Goal: Task Accomplishment & Management: Complete application form

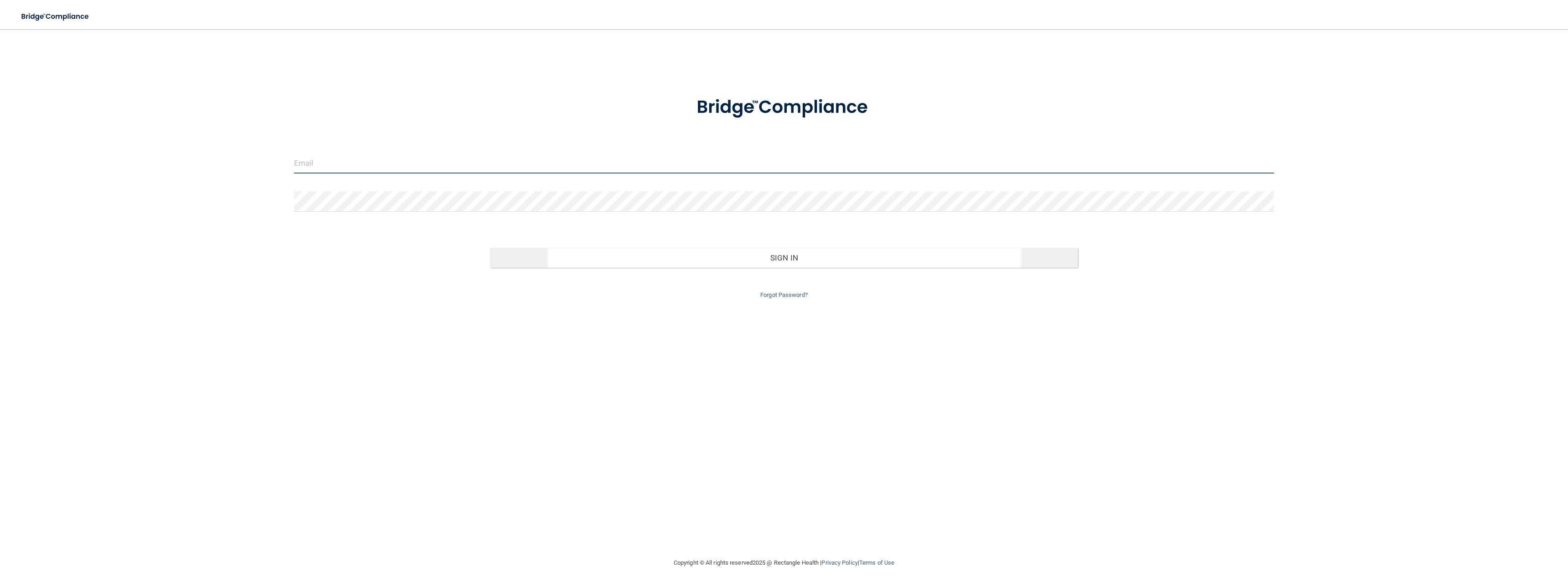
type input "[EMAIL_ADDRESS][DOMAIN_NAME]"
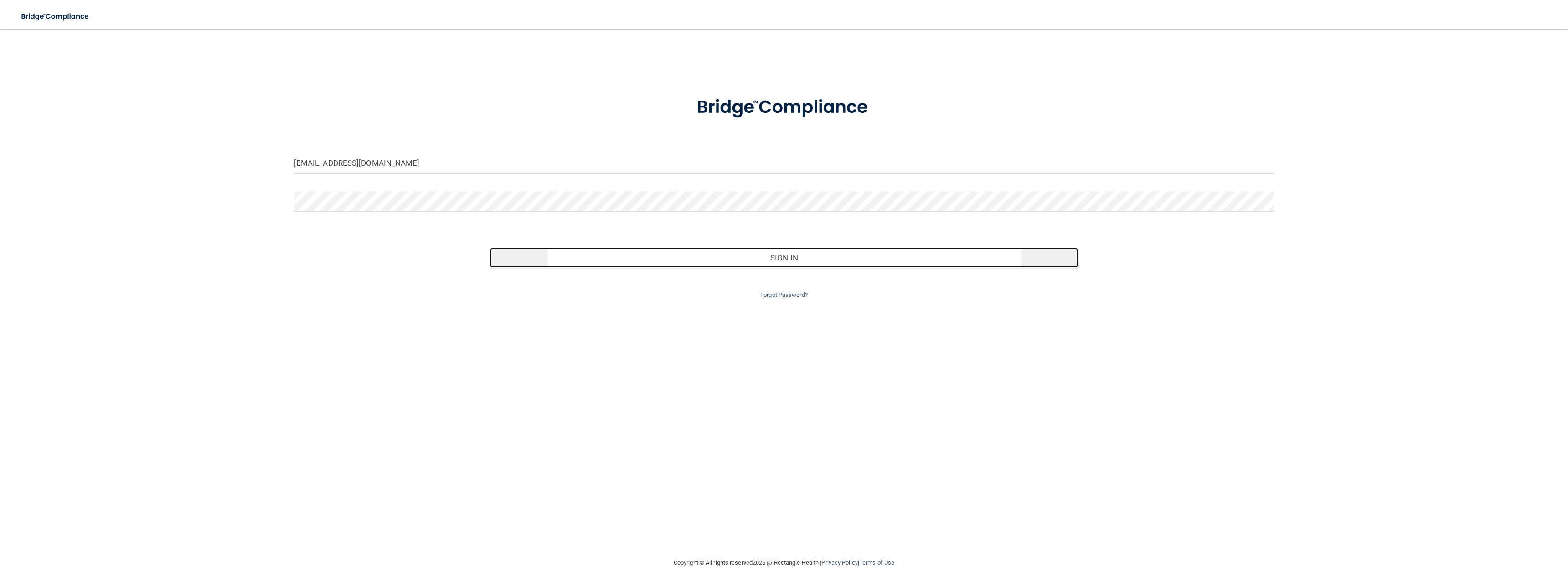
click at [767, 256] on button "Sign In" at bounding box center [784, 257] width 588 height 20
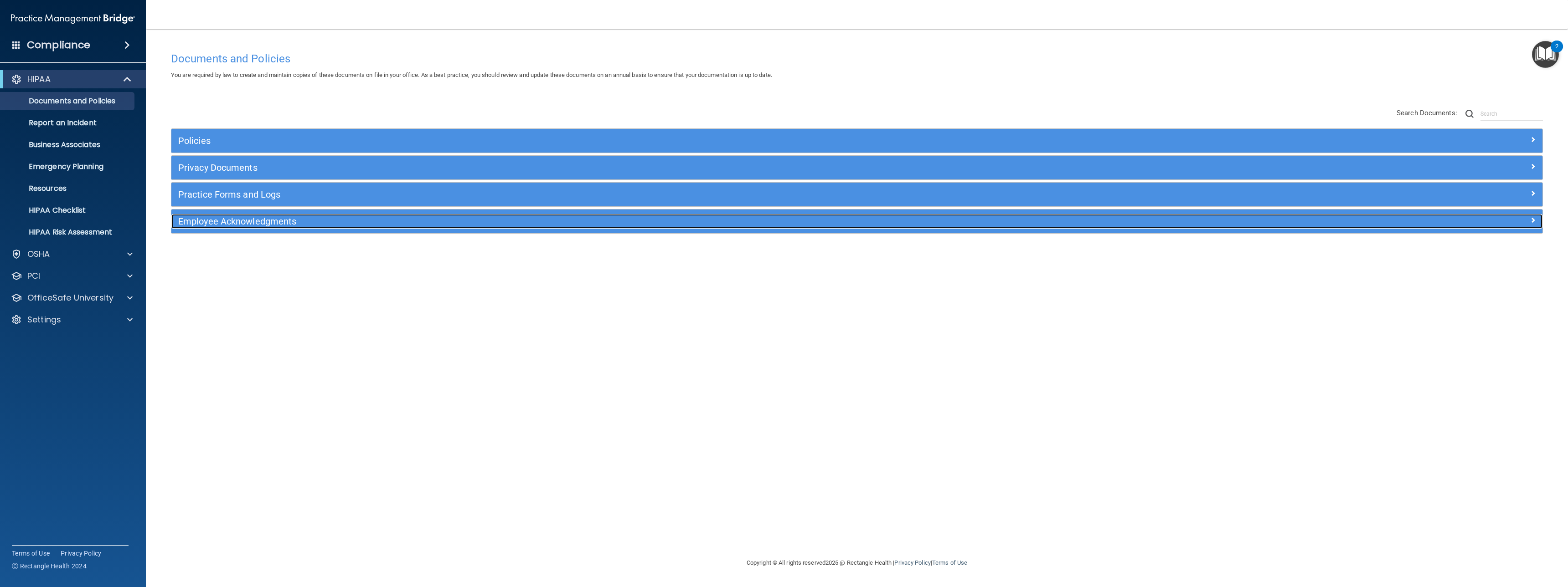
click at [257, 221] on h5 "Employee Acknowledgments" at bounding box center [685, 221] width 1015 height 10
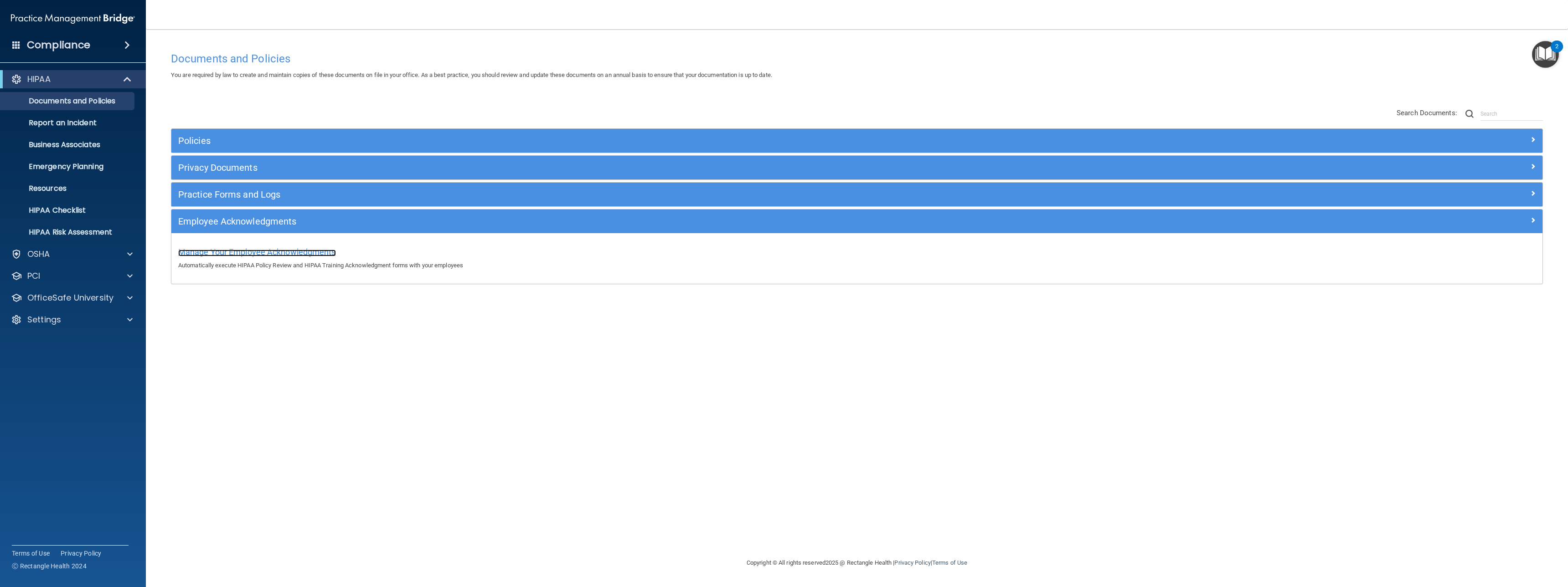
click at [252, 252] on span "Manage Your Employee Acknowledgments" at bounding box center [257, 252] width 158 height 10
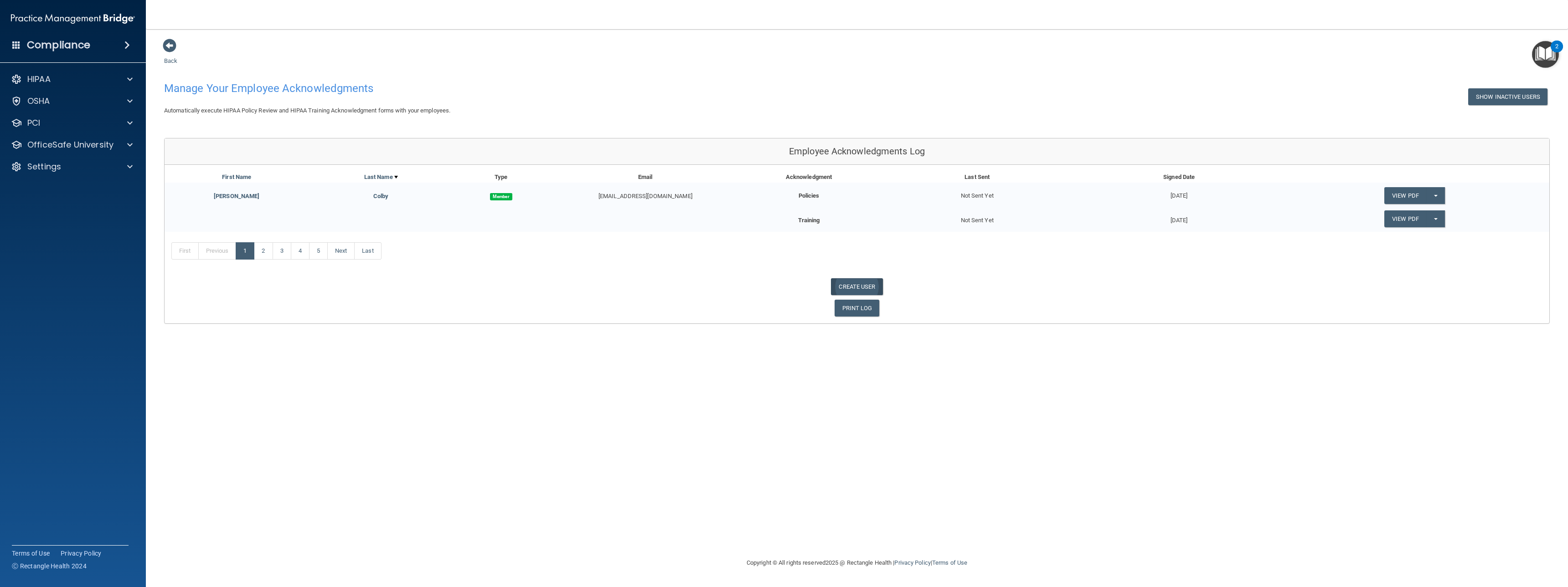
click at [859, 288] on link "CREATE USER" at bounding box center [856, 287] width 52 height 17
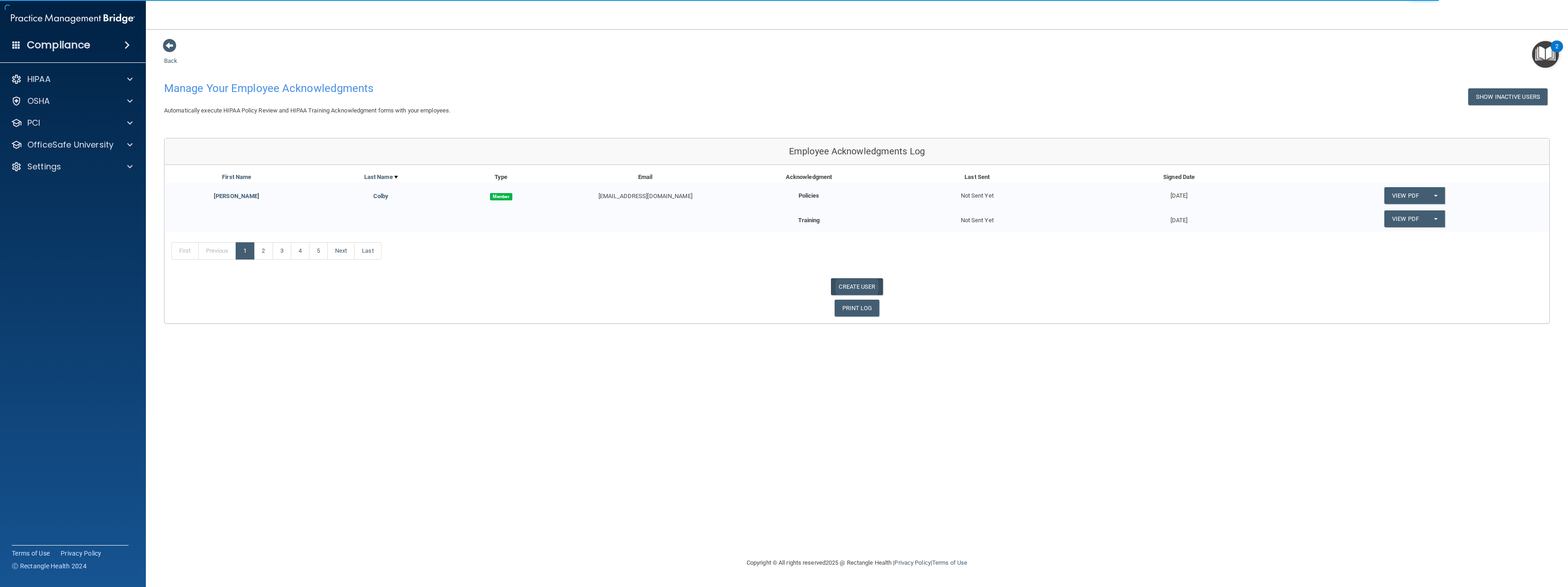
click at [842, 287] on link "CREATE USER" at bounding box center [856, 287] width 52 height 17
select select "practice_admin"
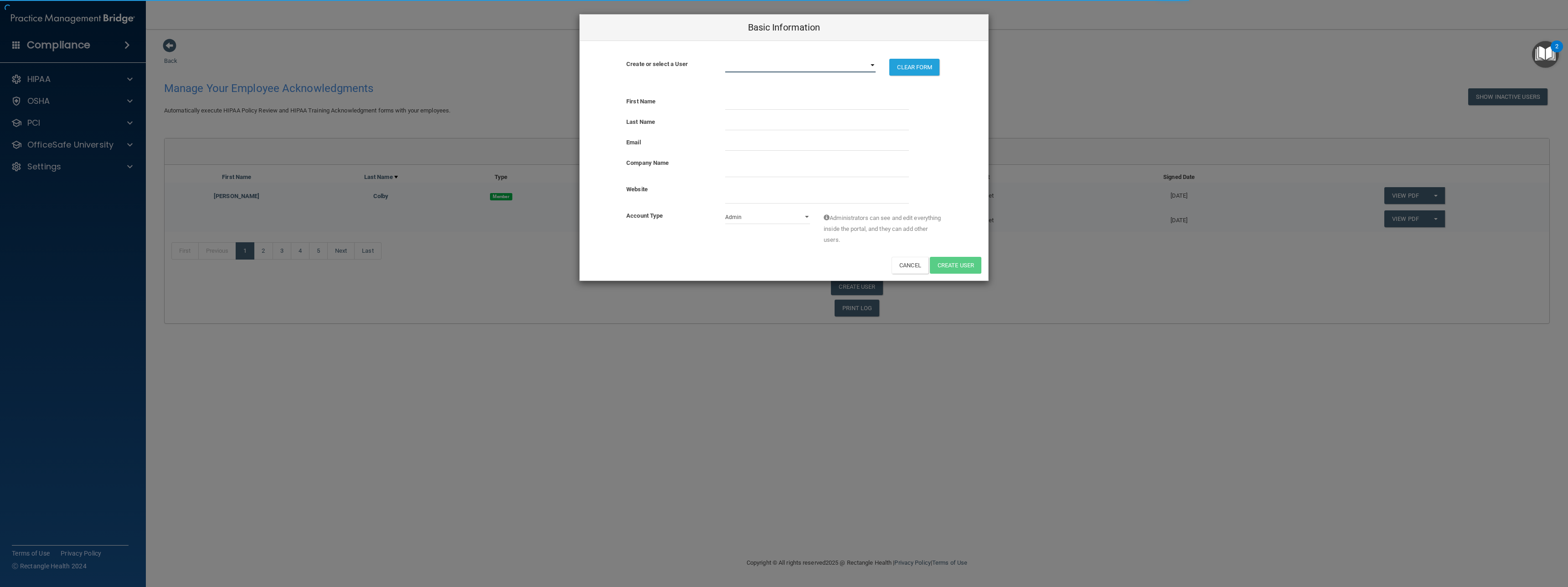
click at [772, 64] on select "[EMAIL_ADDRESS][DOMAIN_NAME] [EMAIL_ADDRESS][DOMAIN_NAME] [EMAIL_ADDRESS][DOMAI…" at bounding box center [800, 66] width 151 height 13
click at [754, 64] on select "[EMAIL_ADDRESS][DOMAIN_NAME] [EMAIL_ADDRESS][DOMAIN_NAME] [EMAIL_ADDRESS][DOMAI…" at bounding box center [800, 66] width 151 height 13
click at [741, 61] on select "[EMAIL_ADDRESS][DOMAIN_NAME] [EMAIL_ADDRESS][DOMAIN_NAME] [EMAIL_ADDRESS][DOMAI…" at bounding box center [800, 66] width 151 height 13
select select "41"
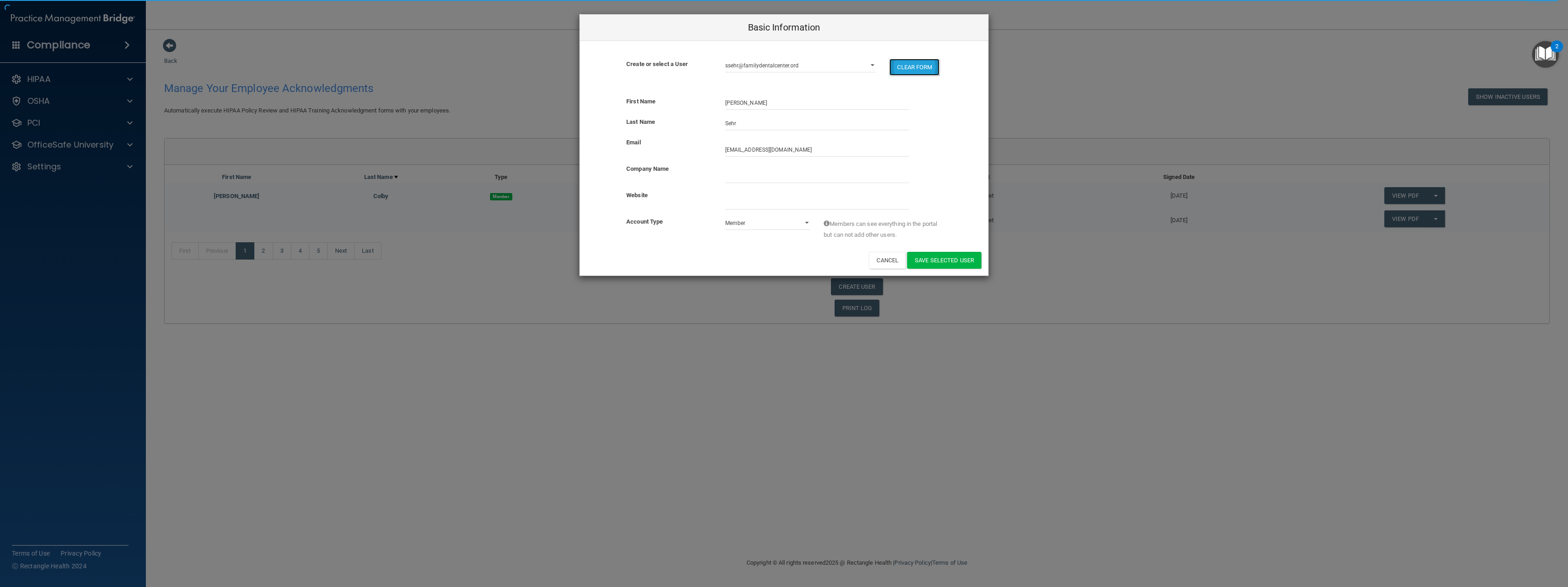
drag, startPoint x: 934, startPoint y: 68, endPoint x: 925, endPoint y: 69, distance: 9.1
click at [933, 68] on button "CLEAR FORM" at bounding box center [914, 68] width 50 height 17
select select
select select "practice_admin"
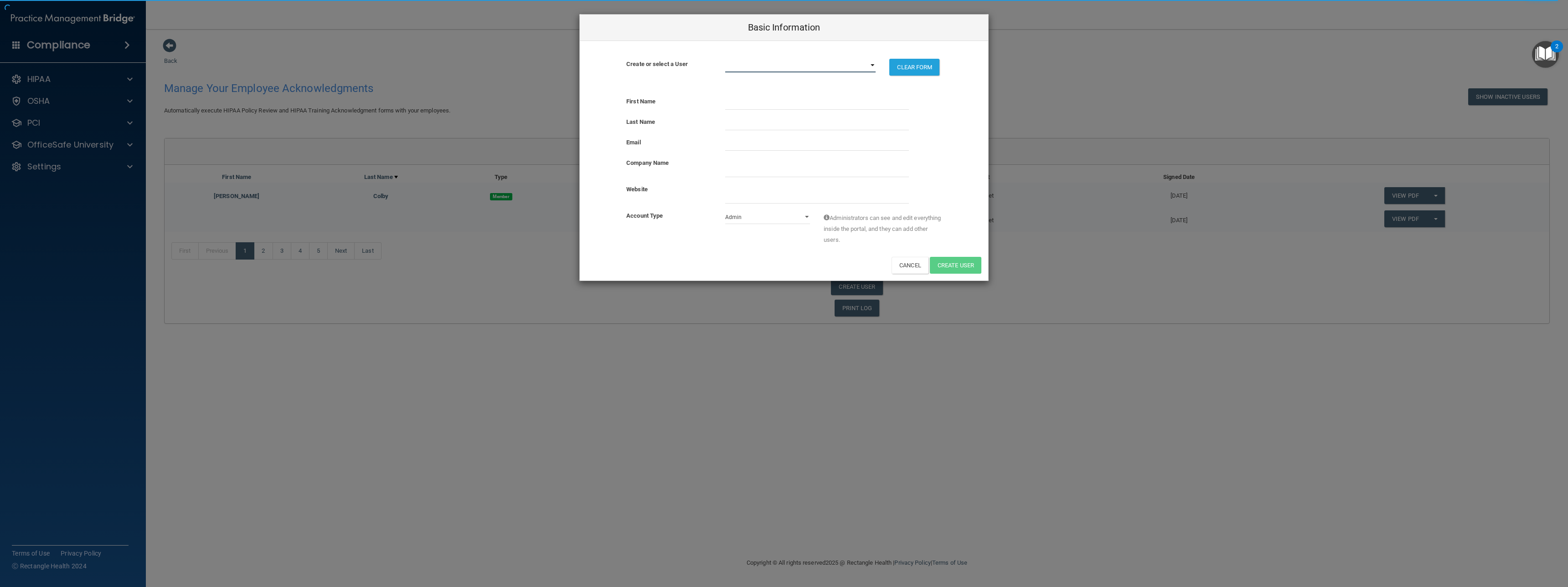
click at [744, 67] on select "[EMAIL_ADDRESS][DOMAIN_NAME] [EMAIL_ADDRESS][DOMAIN_NAME] [EMAIL_ADDRESS][DOMAI…" at bounding box center [800, 66] width 151 height 13
select select "41"
select select "practice_member"
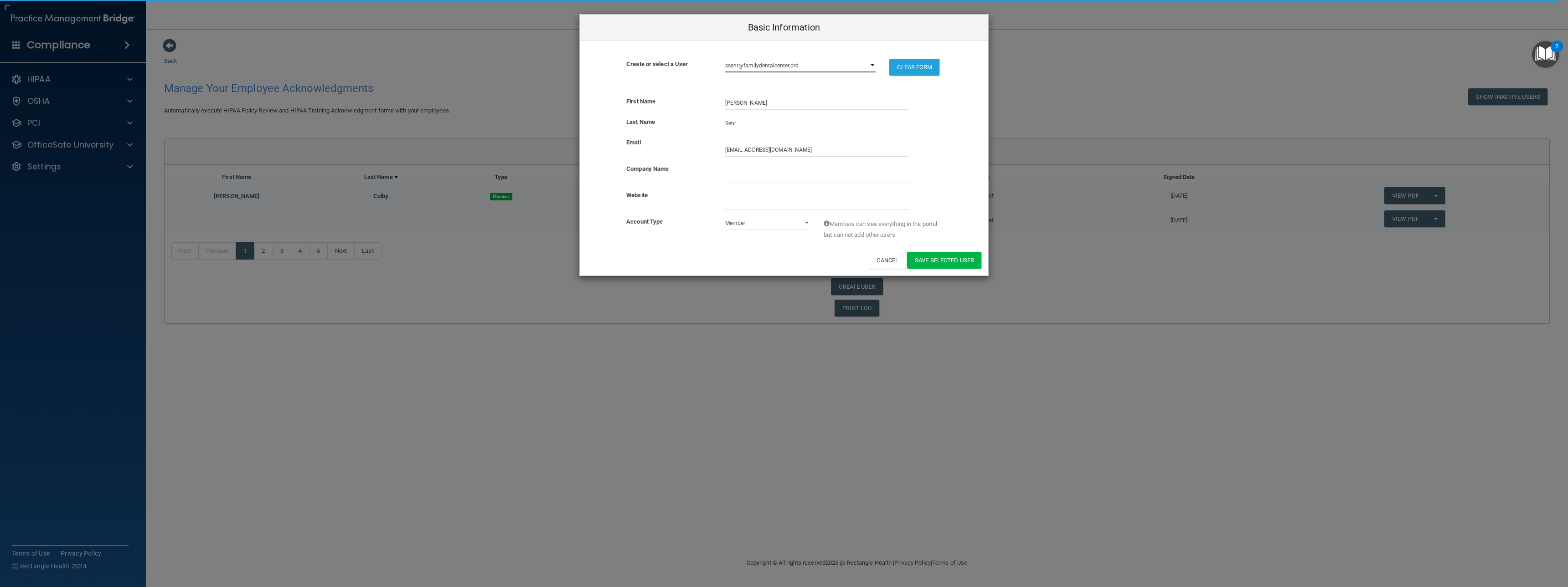
click at [796, 60] on select "[EMAIL_ADDRESS][DOMAIN_NAME] [EMAIL_ADDRESS][DOMAIN_NAME] [EMAIL_ADDRESS][DOMAI…" at bounding box center [800, 66] width 151 height 13
select select "practice_admin"
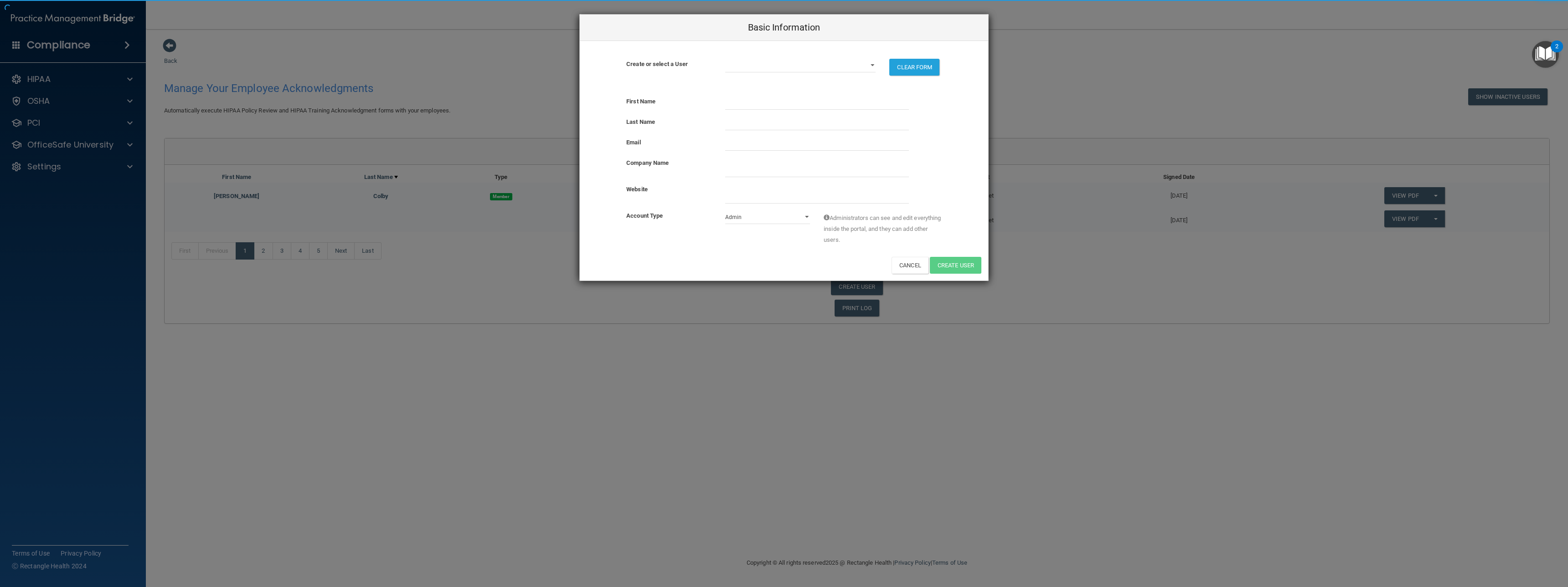
drag, startPoint x: 801, startPoint y: 68, endPoint x: 676, endPoint y: 66, distance: 125.0
click at [676, 66] on body "Compliance HIPAA Documents and Policies Report an Incident Business Associates …" at bounding box center [784, 293] width 1568 height 587
click at [801, 68] on select "[EMAIL_ADDRESS][DOMAIN_NAME] [EMAIL_ADDRESS][DOMAIN_NAME] [EMAIL_ADDRESS][DOMAI…" at bounding box center [800, 66] width 151 height 13
select select "41"
select select "practice_member"
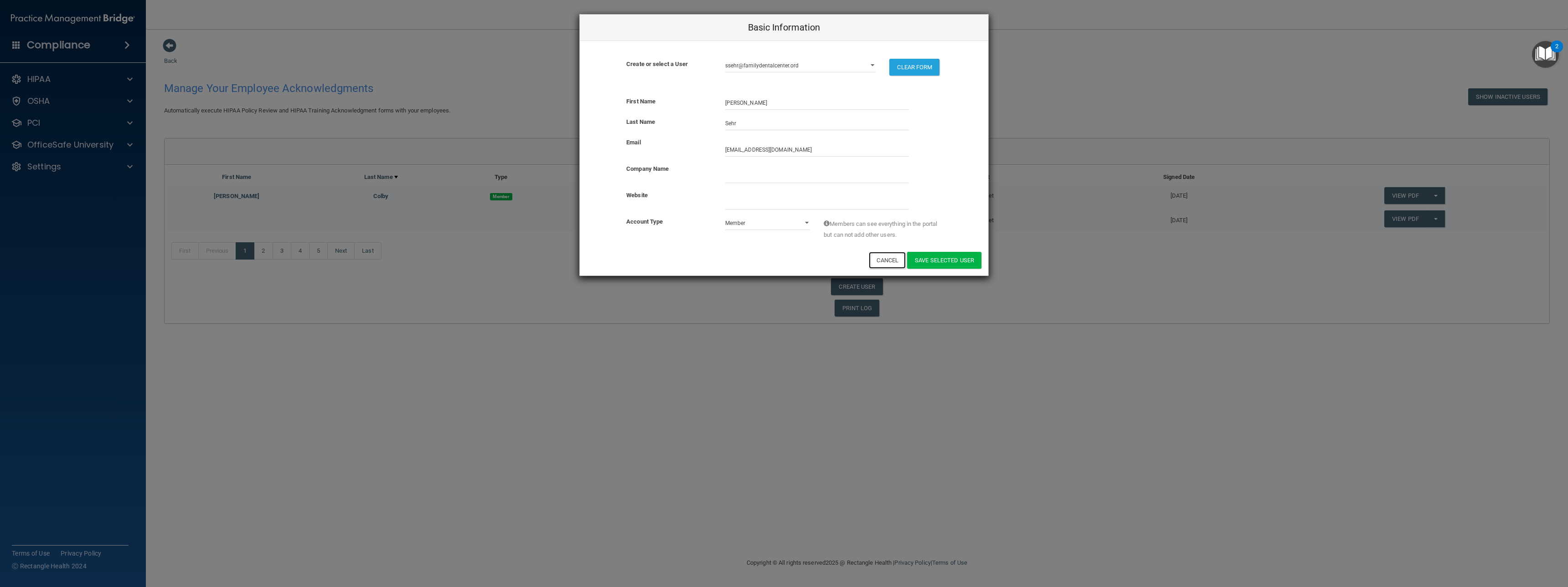
click at [894, 262] on button "Cancel" at bounding box center [887, 260] width 37 height 17
click at [894, 261] on button "Cancel" at bounding box center [887, 260] width 37 height 17
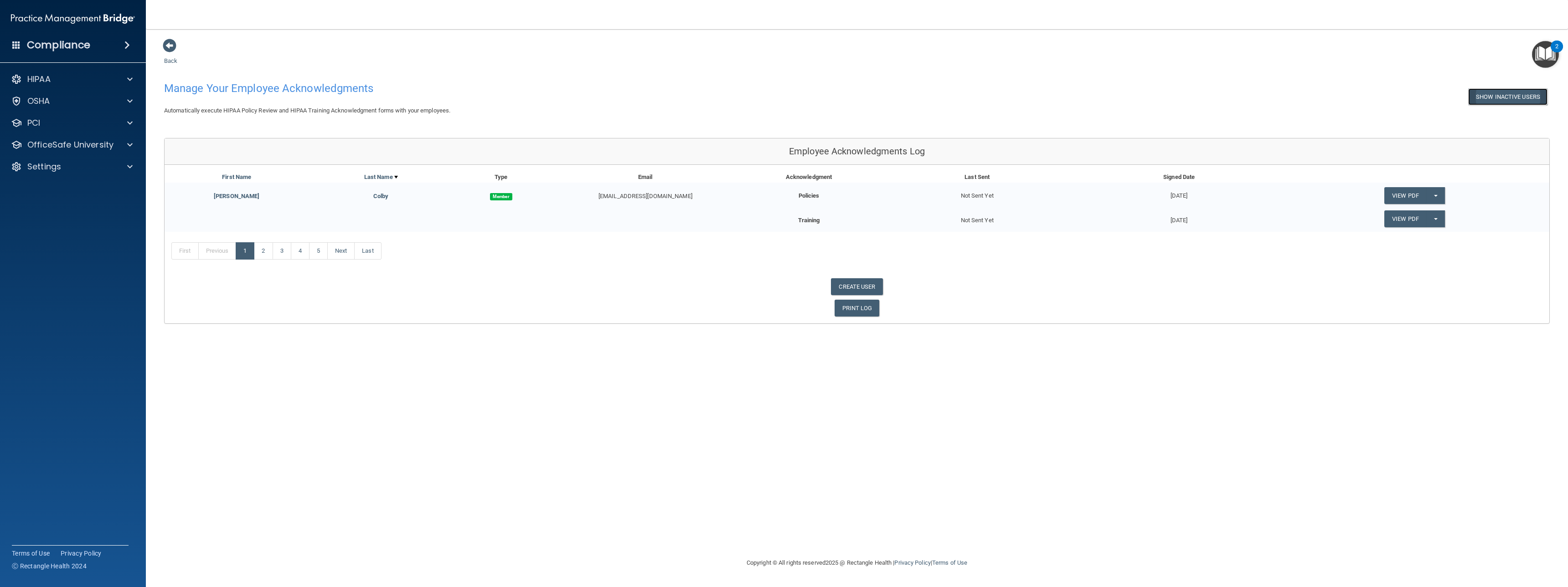
click at [1515, 99] on button "Show Inactive Users" at bounding box center [1508, 97] width 79 height 17
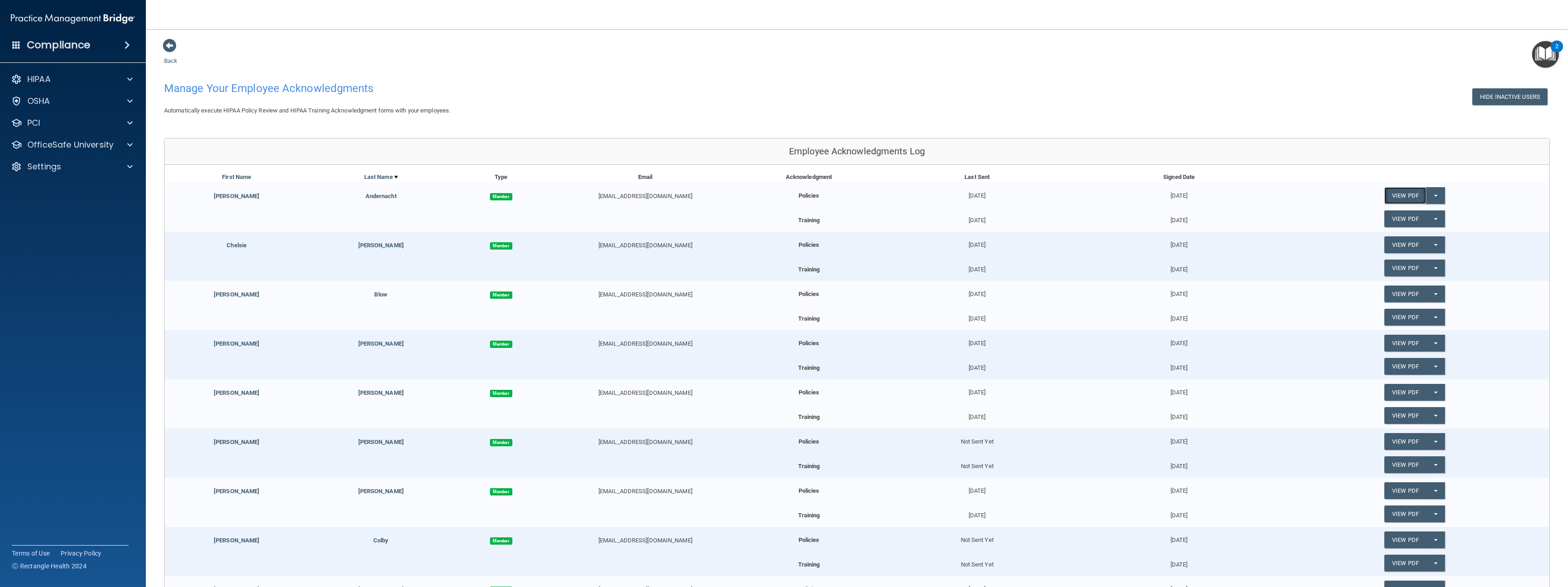
click at [1407, 197] on link "View PDF" at bounding box center [1405, 196] width 42 height 17
click at [1435, 201] on button "Split button!" at bounding box center [1435, 196] width 19 height 17
click at [1489, 100] on button "Hide Inactive Users" at bounding box center [1510, 97] width 75 height 17
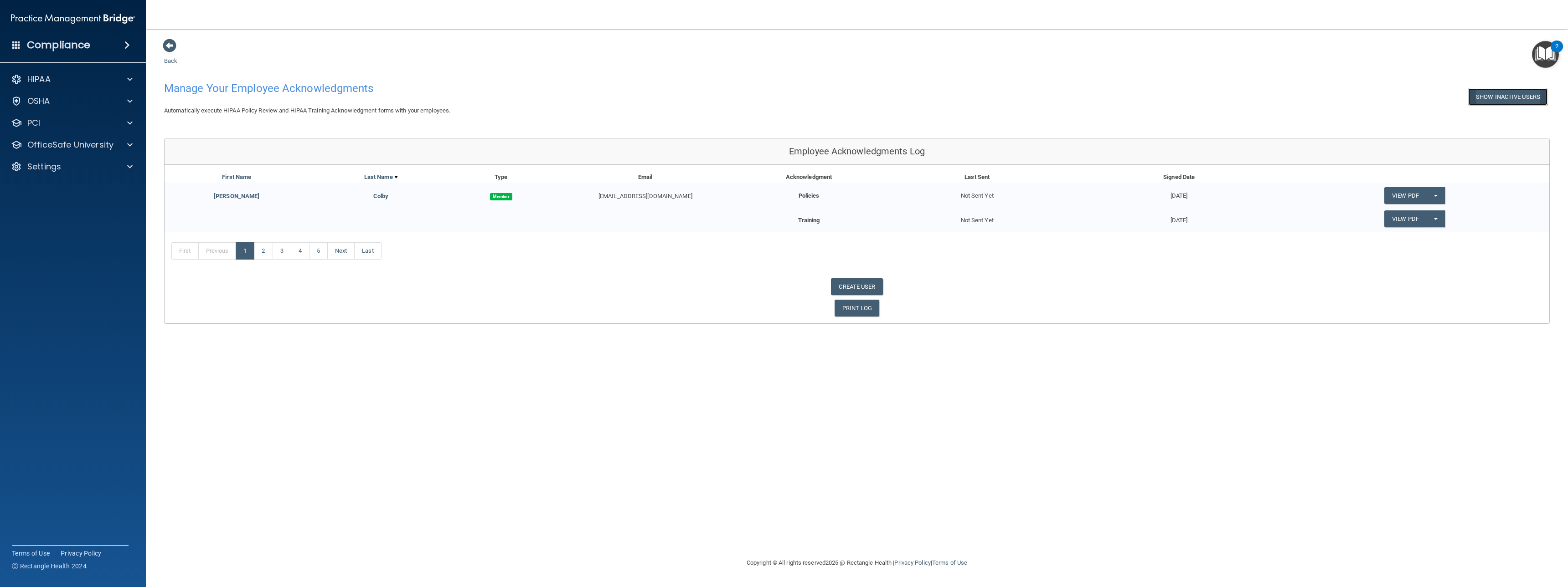
click at [1489, 100] on button "Show Inactive Users" at bounding box center [1508, 97] width 79 height 17
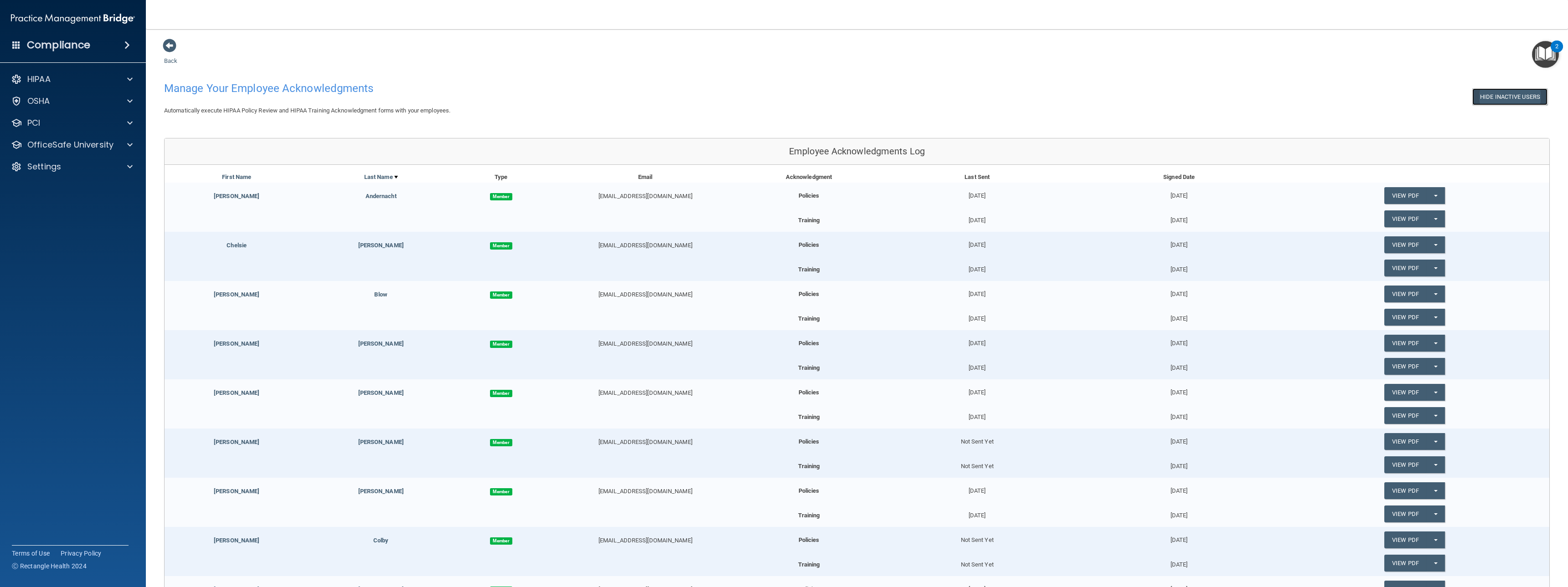
click at [1491, 92] on button "Hide Inactive Users" at bounding box center [1510, 97] width 75 height 17
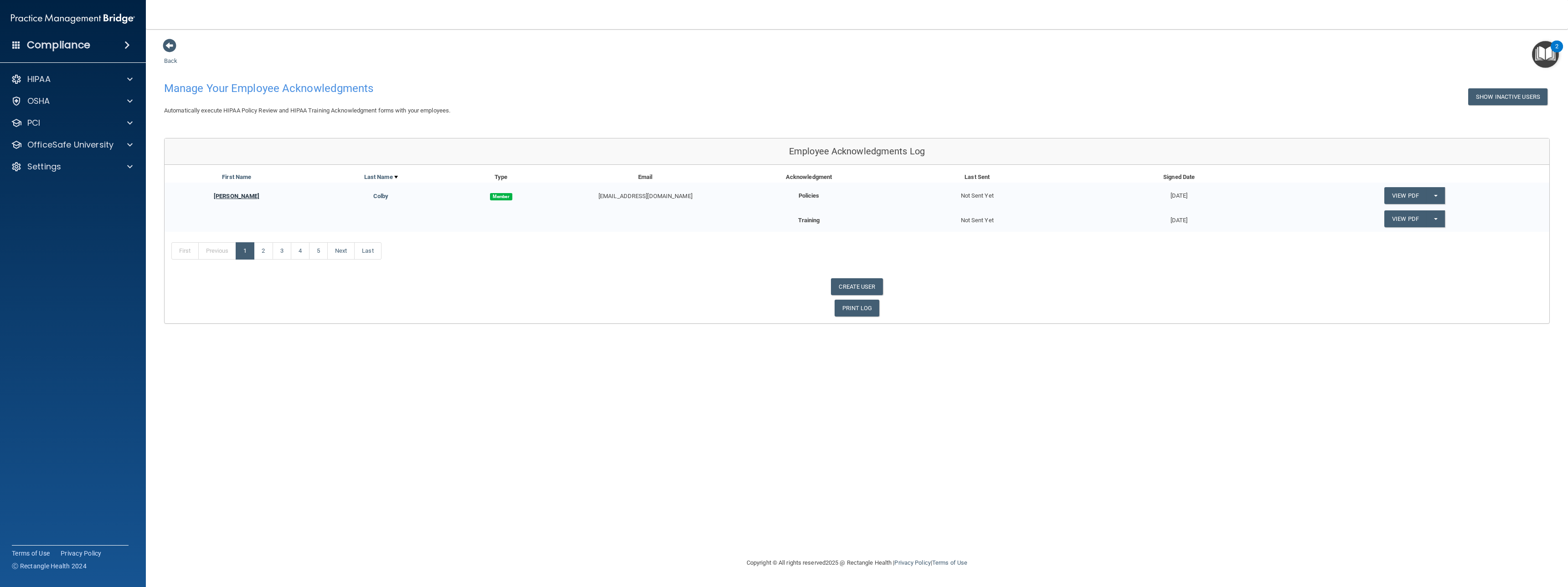
click at [237, 196] on link "[PERSON_NAME]" at bounding box center [236, 196] width 46 height 7
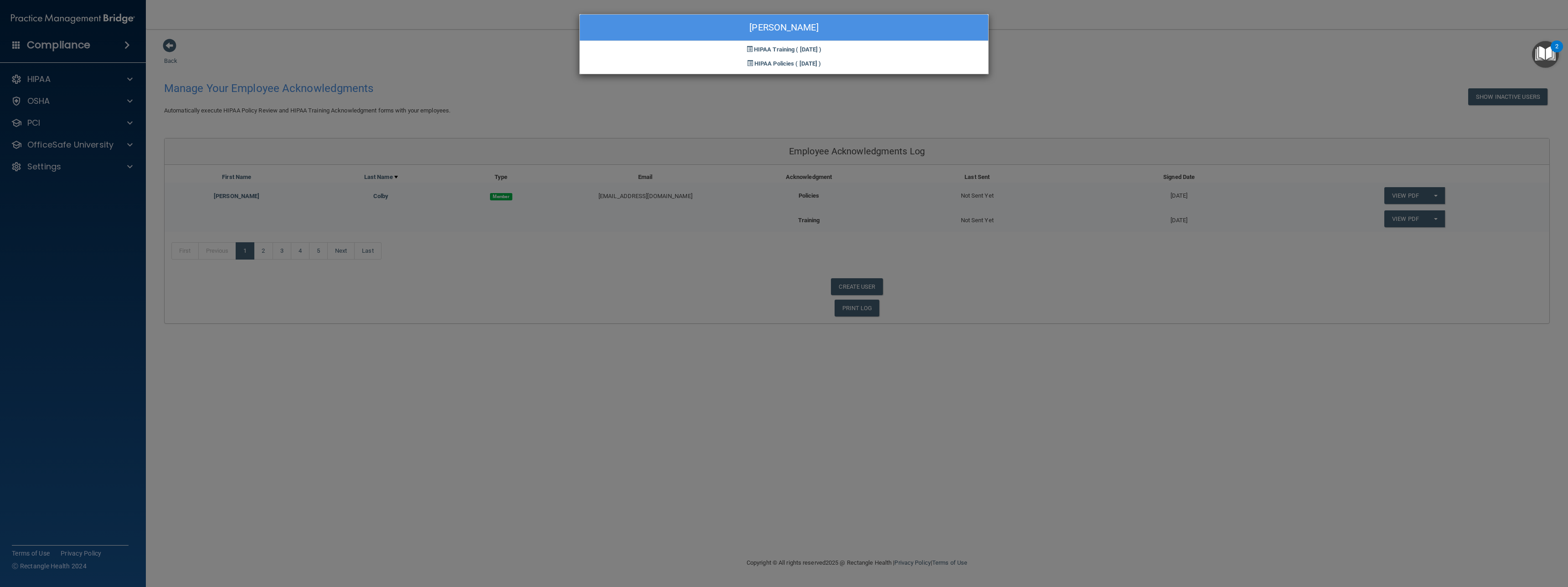
drag, startPoint x: 791, startPoint y: 50, endPoint x: 1091, endPoint y: 64, distance: 300.3
click at [1089, 63] on div "[PERSON_NAME] HIPAA Training ( [DATE] ) HIPAA Policies ( [DATE] )" at bounding box center [784, 293] width 1568 height 587
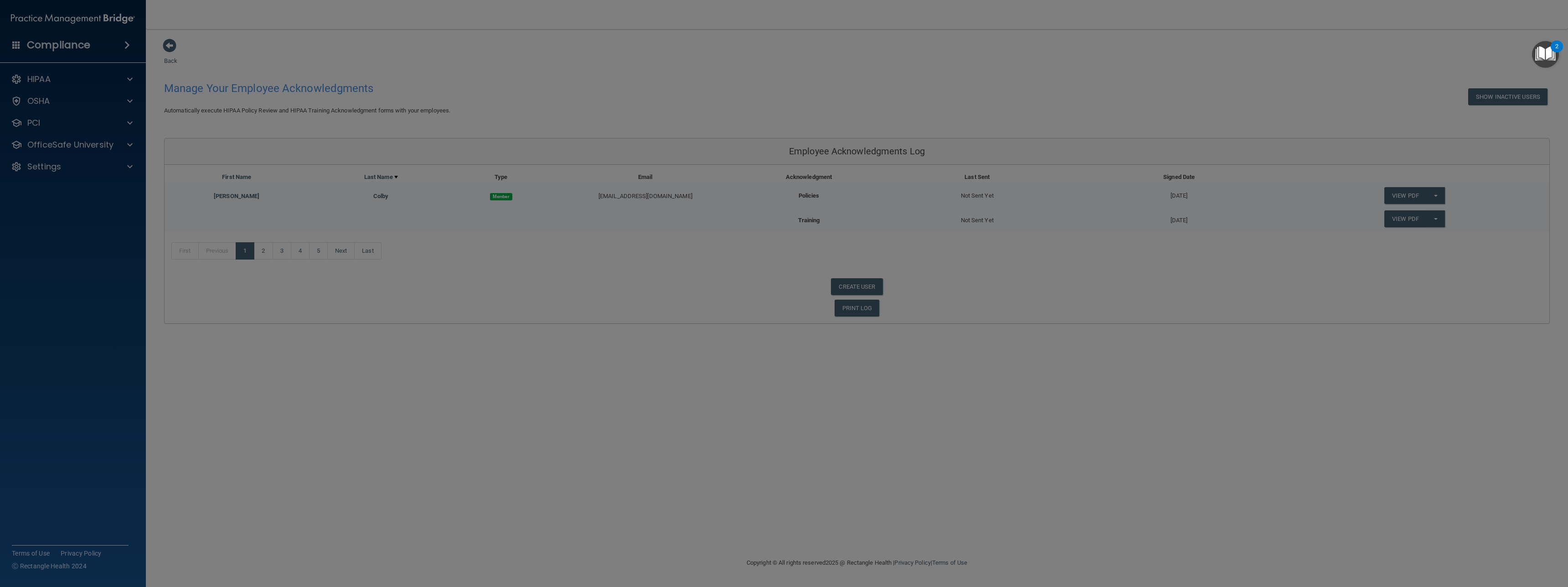
drag, startPoint x: 1091, startPoint y: 64, endPoint x: 1114, endPoint y: 94, distance: 37.8
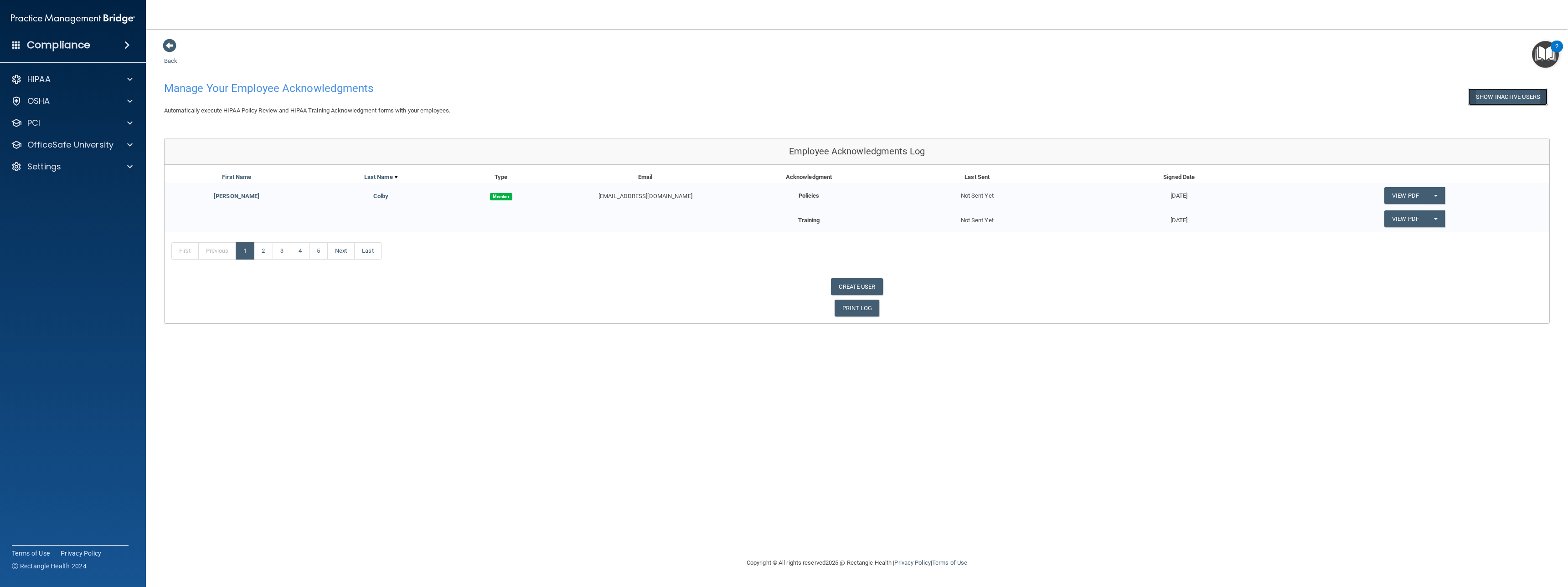
click at [1496, 96] on button "Show Inactive Users" at bounding box center [1508, 97] width 79 height 17
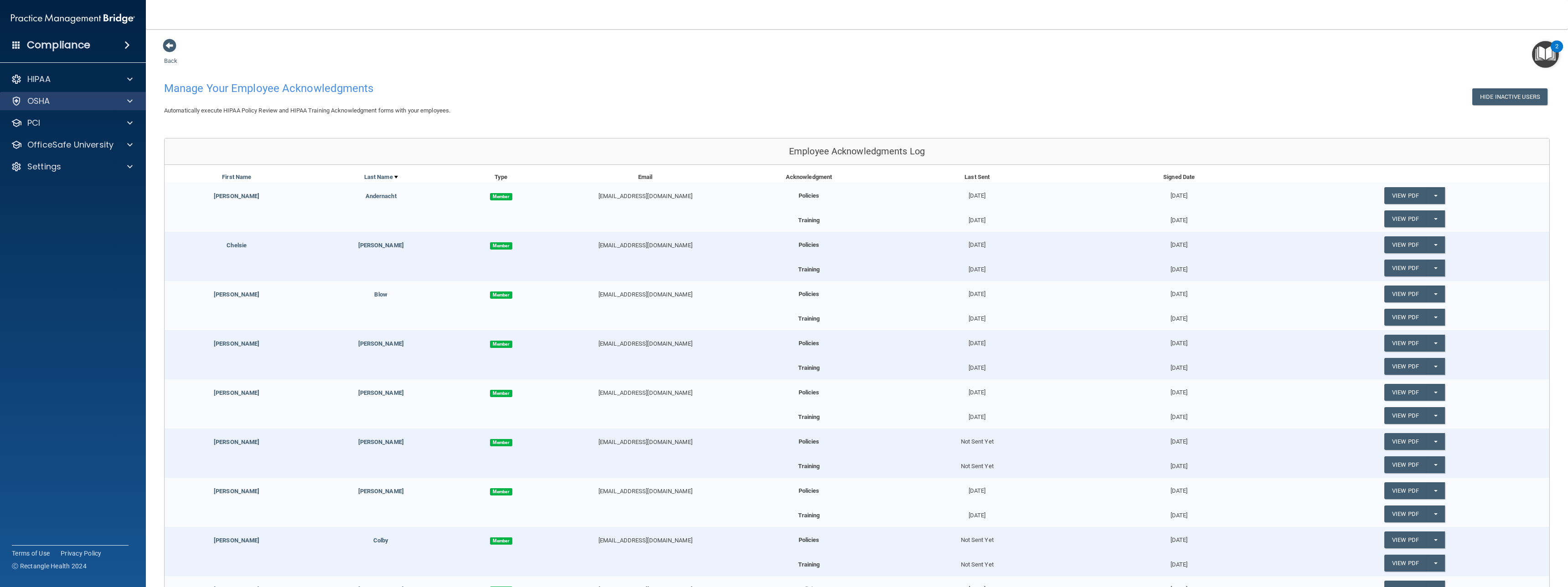
click at [131, 106] on div "OSHA" at bounding box center [73, 101] width 146 height 18
click at [1553, 54] on img "Open Resource Center, 2 new notifications" at bounding box center [1545, 54] width 27 height 27
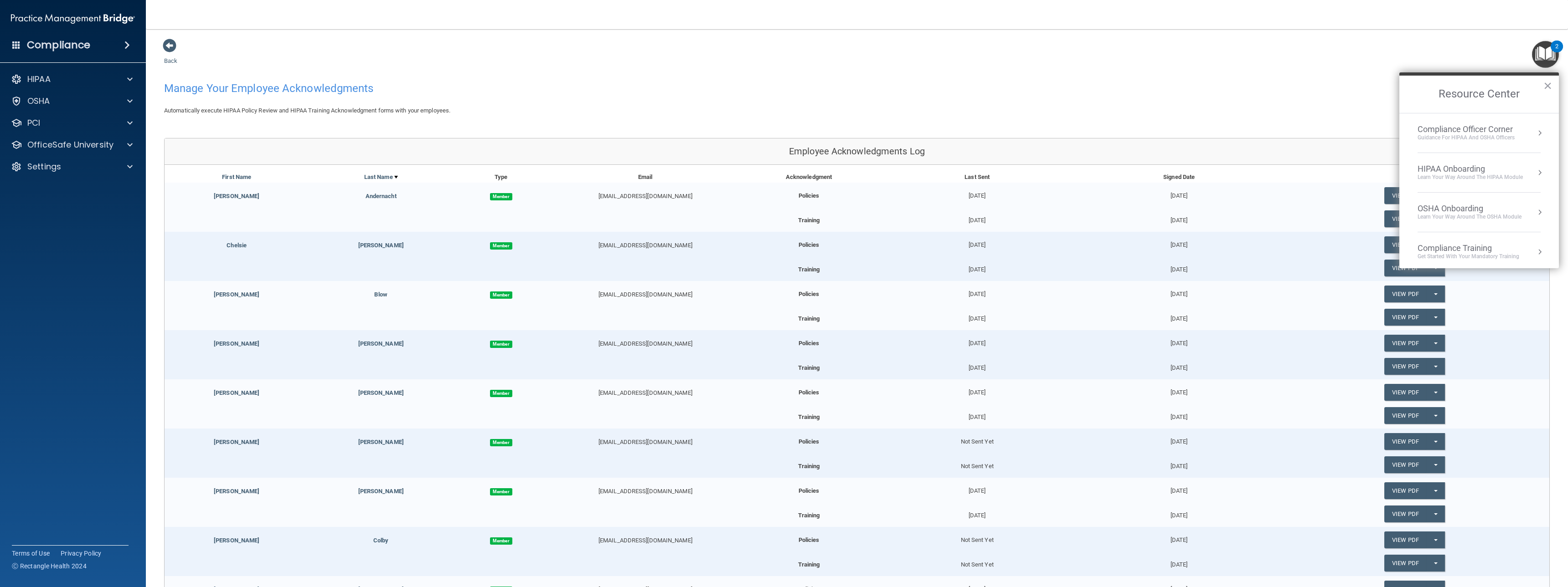
click at [1535, 172] on button "Resource Center" at bounding box center [1539, 172] width 9 height 9
click at [1549, 88] on button "×" at bounding box center [1548, 86] width 9 height 15
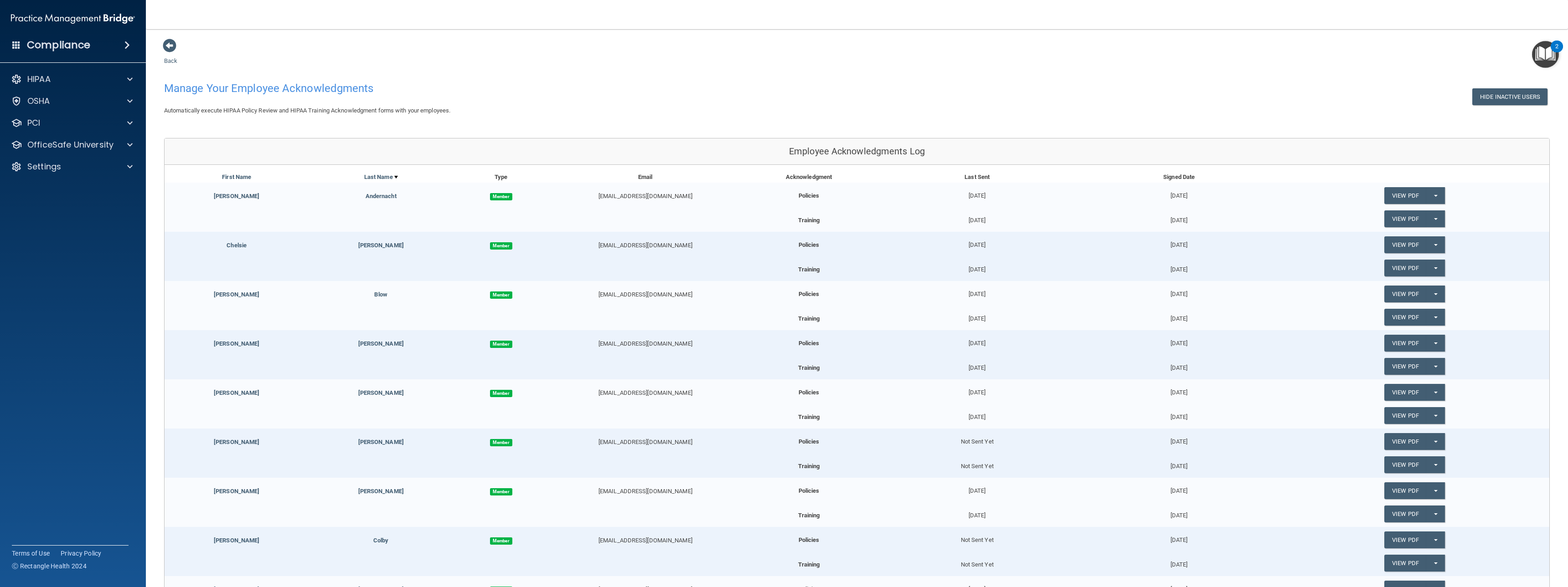
click at [125, 46] on span at bounding box center [127, 45] width 5 height 11
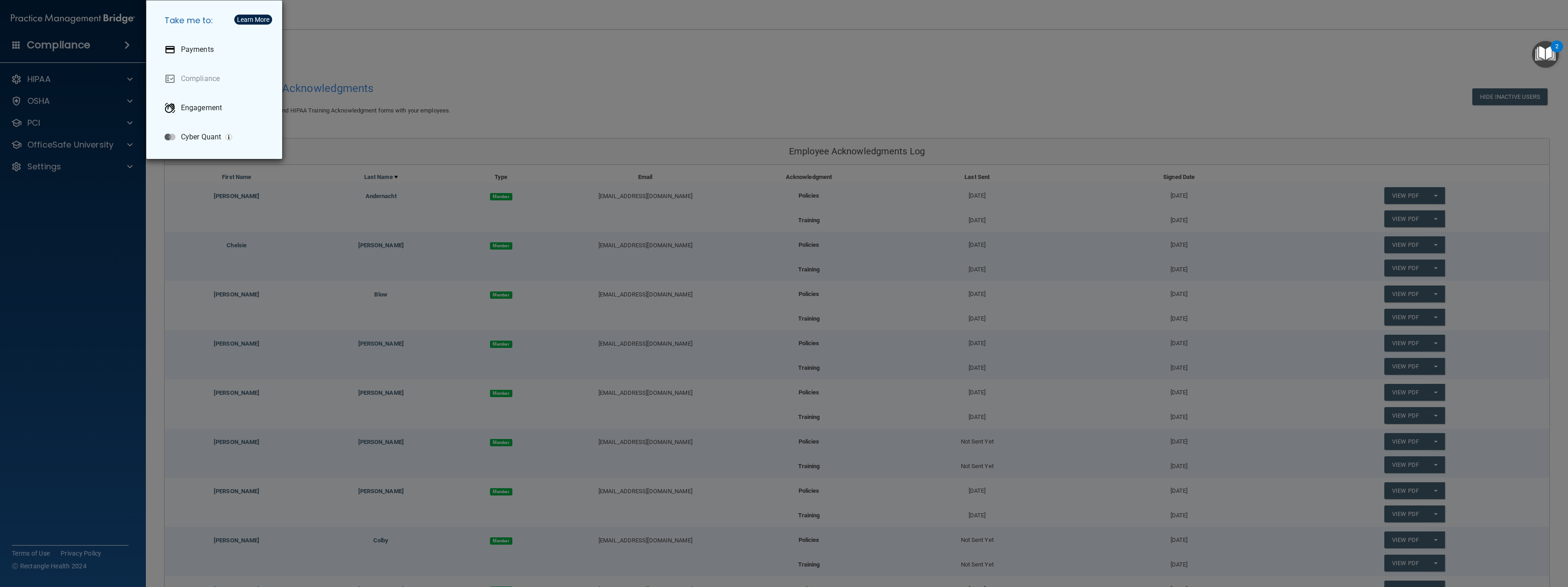
click at [523, 46] on div "Take me to: Payments Compliance Engagement Cyber Quant" at bounding box center [784, 293] width 1568 height 587
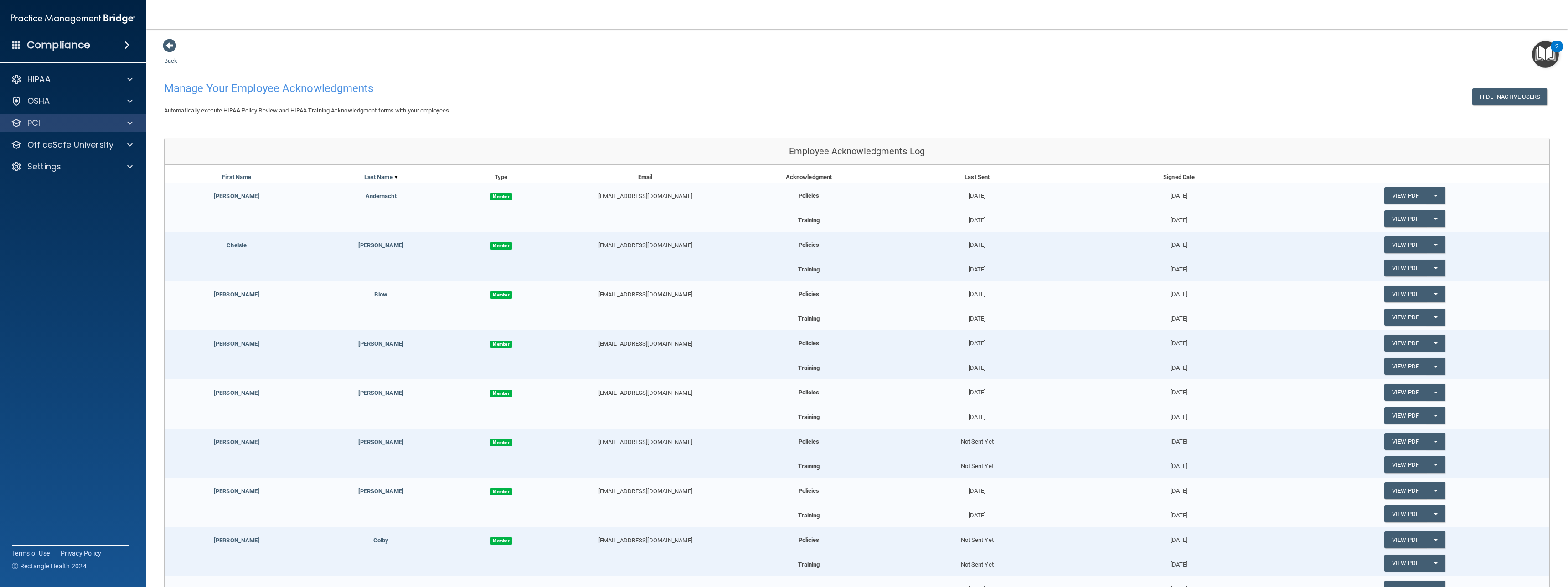
click at [135, 129] on div "PCI" at bounding box center [73, 123] width 146 height 18
click at [131, 124] on span at bounding box center [130, 123] width 5 height 11
click at [130, 198] on span at bounding box center [130, 198] width 5 height 11
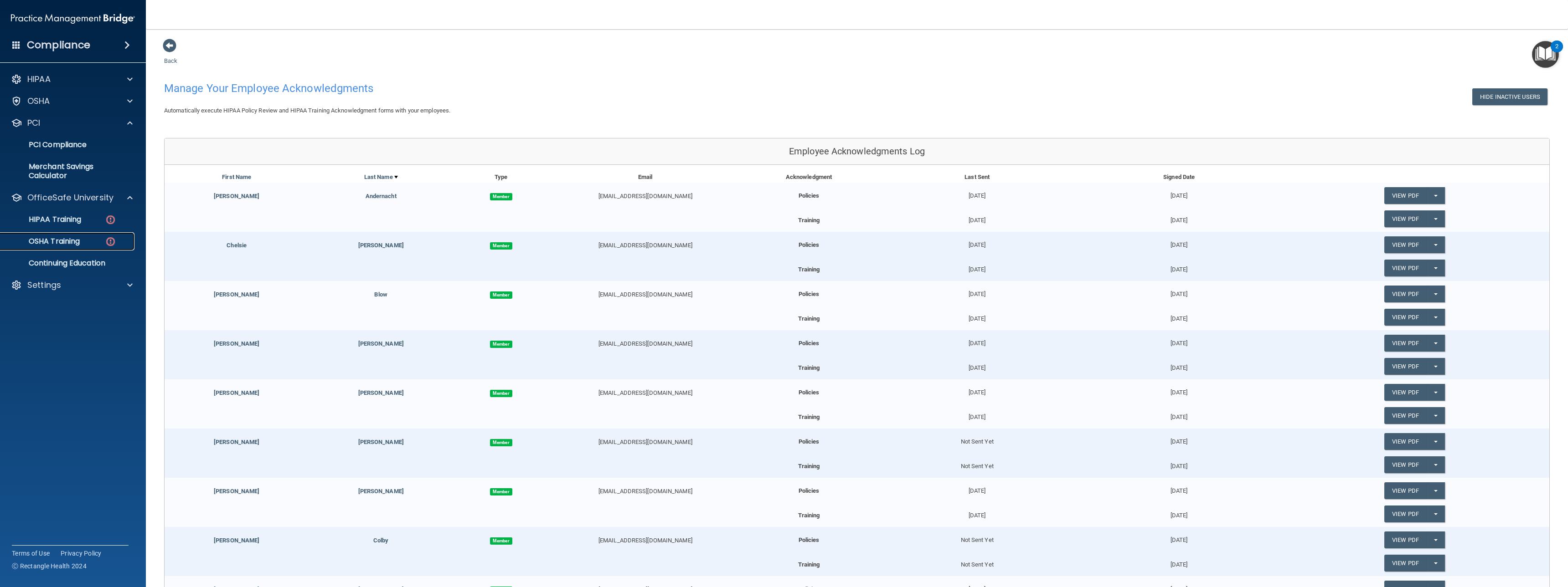
click at [111, 241] on img at bounding box center [110, 241] width 12 height 12
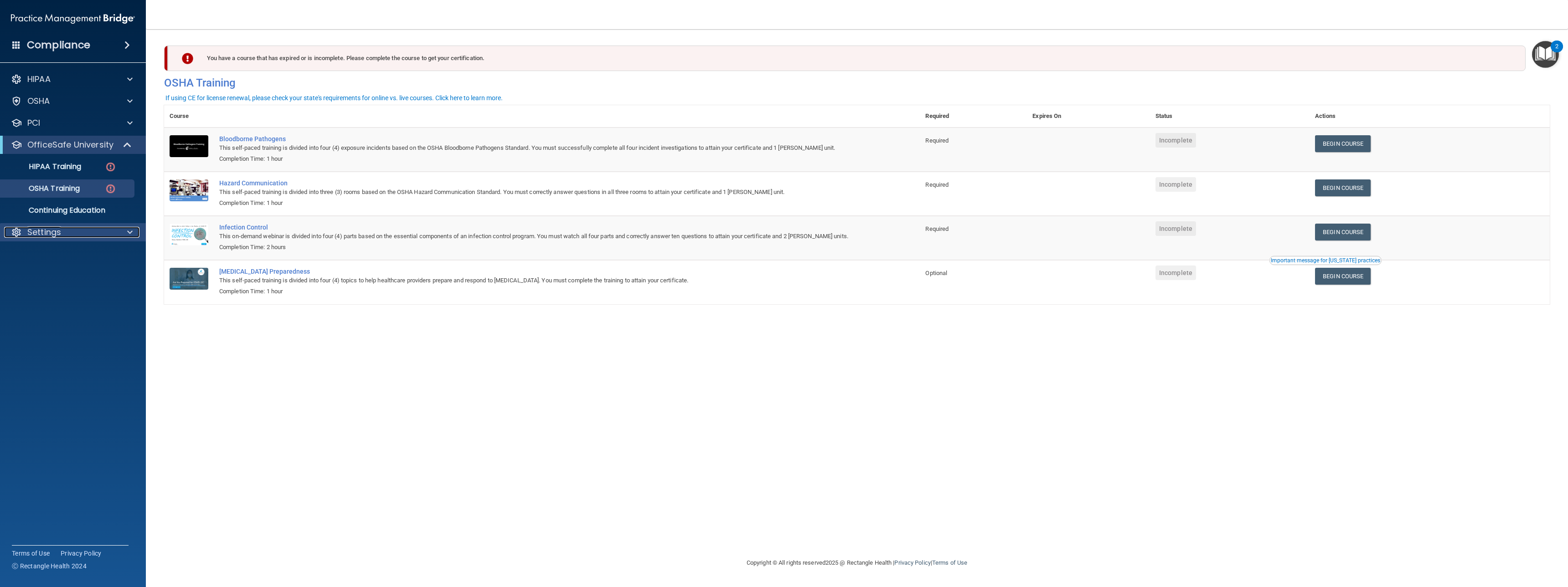
click at [131, 231] on span at bounding box center [130, 232] width 5 height 11
click at [57, 275] on p "My Users" at bounding box center [68, 276] width 124 height 9
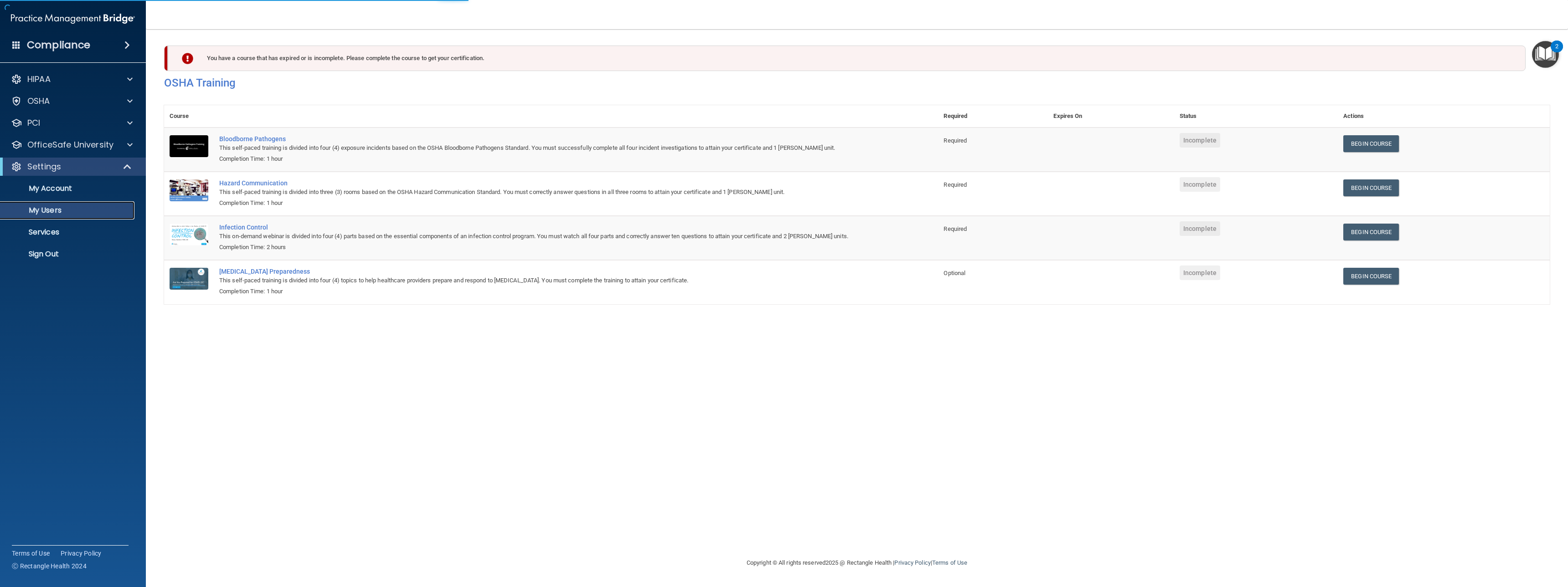
select select "20"
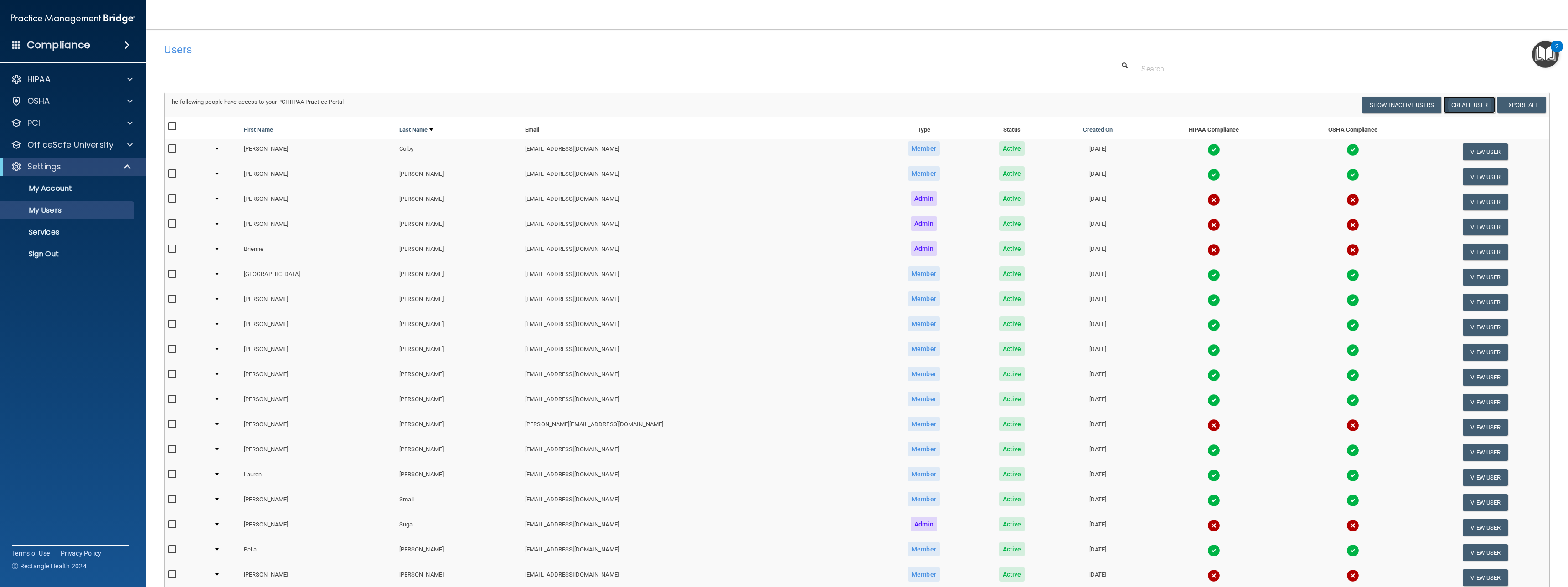
click at [1477, 109] on button "Create User" at bounding box center [1469, 105] width 52 height 17
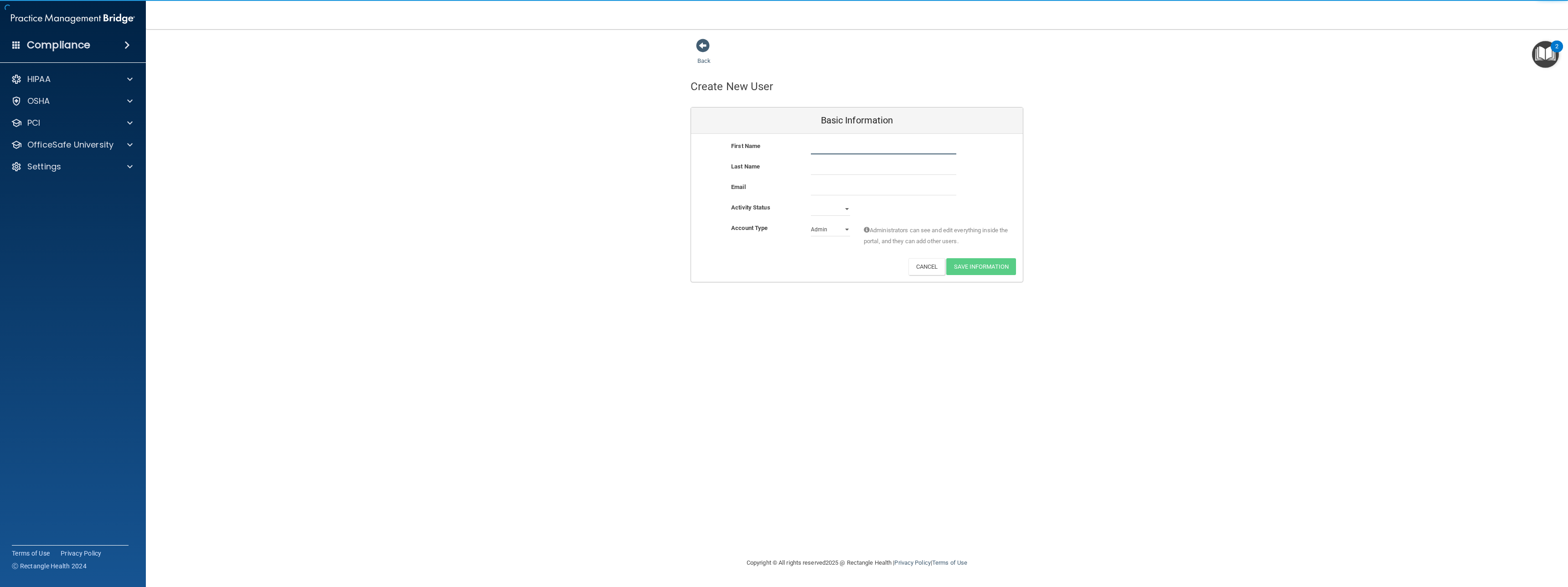
click at [843, 150] on input "text" at bounding box center [883, 147] width 145 height 13
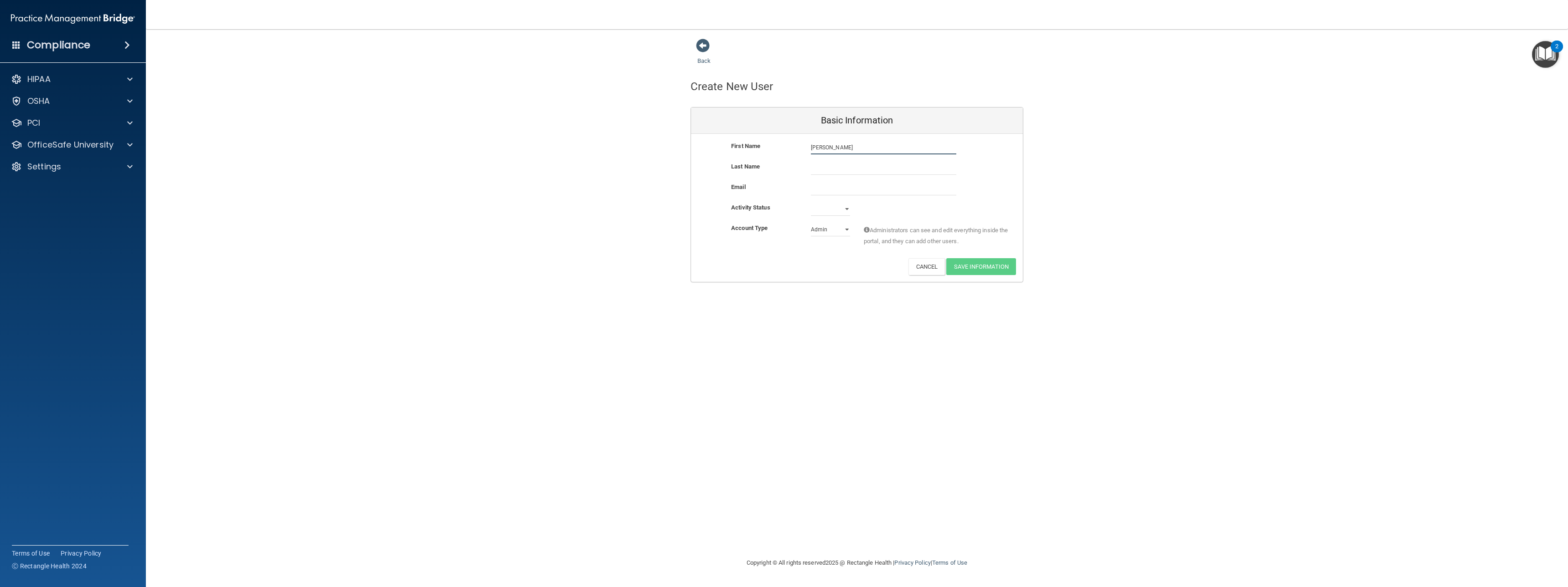
type input "[PERSON_NAME]"
type input "[EMAIL_ADDRESS][DOMAIN_NAME]"
click at [818, 215] on select "Active Inactive" at bounding box center [830, 210] width 39 height 13
select select "active"
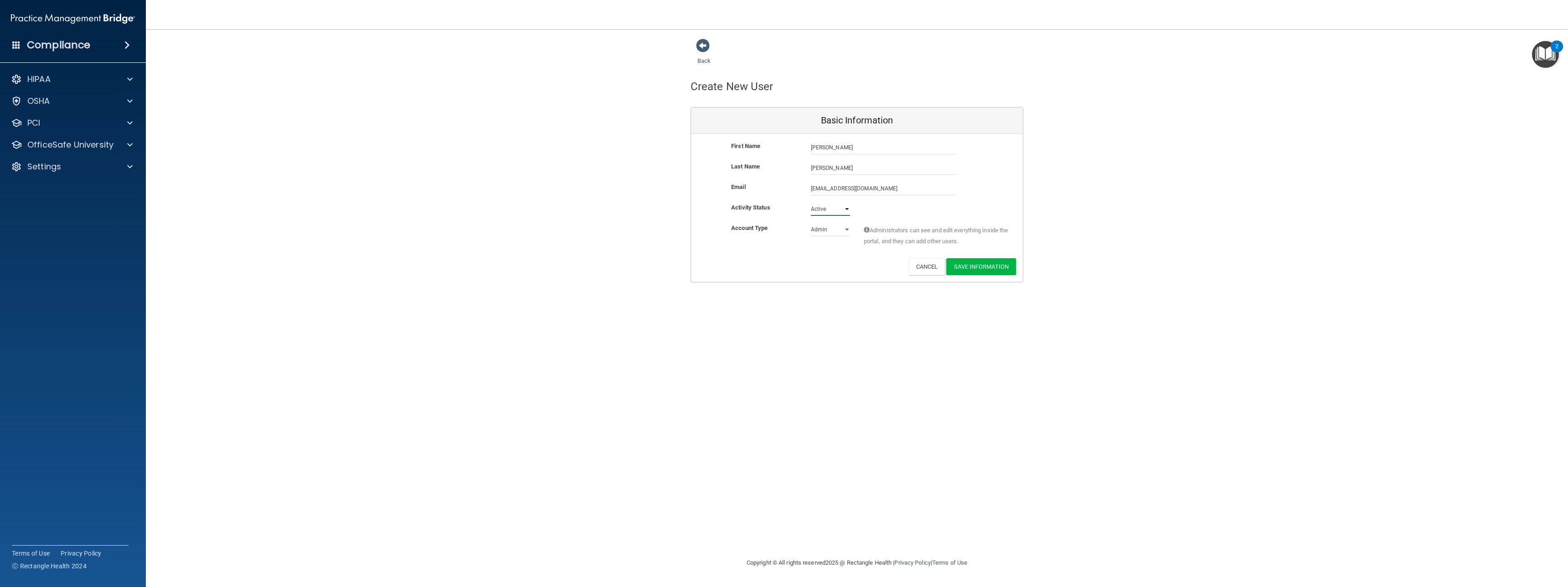
click at [811, 202] on select "Active Inactive" at bounding box center [830, 209] width 39 height 13
click at [821, 228] on select "Admin Member" at bounding box center [830, 229] width 39 height 13
select select "practice_member"
click at [811, 223] on select "Admin Member" at bounding box center [830, 229] width 39 height 13
click at [970, 268] on button "Save Information" at bounding box center [981, 267] width 70 height 17
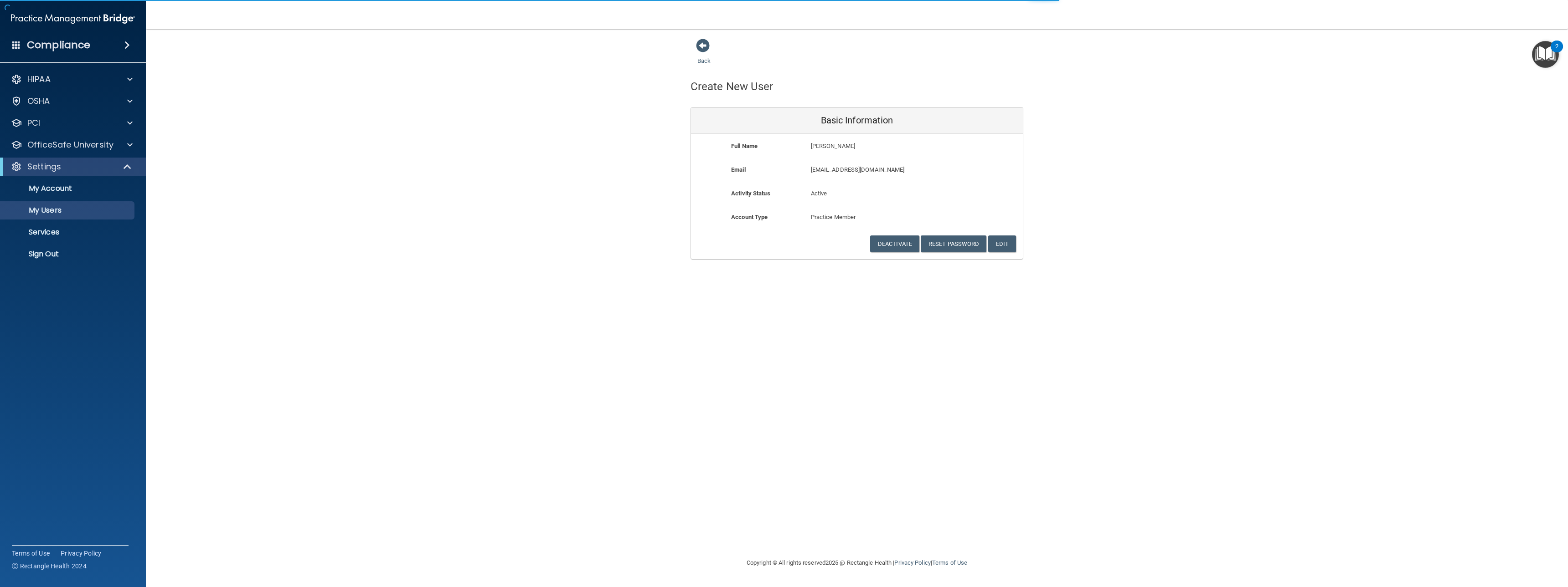
select select "20"
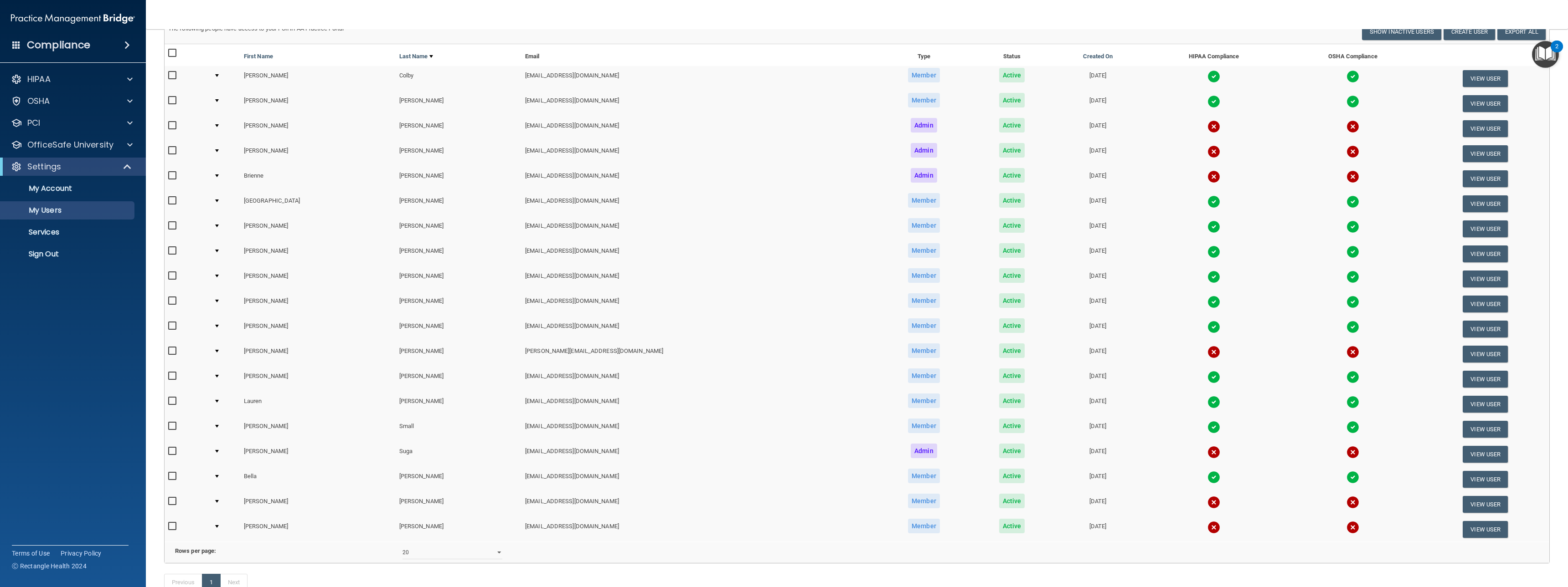
scroll to position [177, 0]
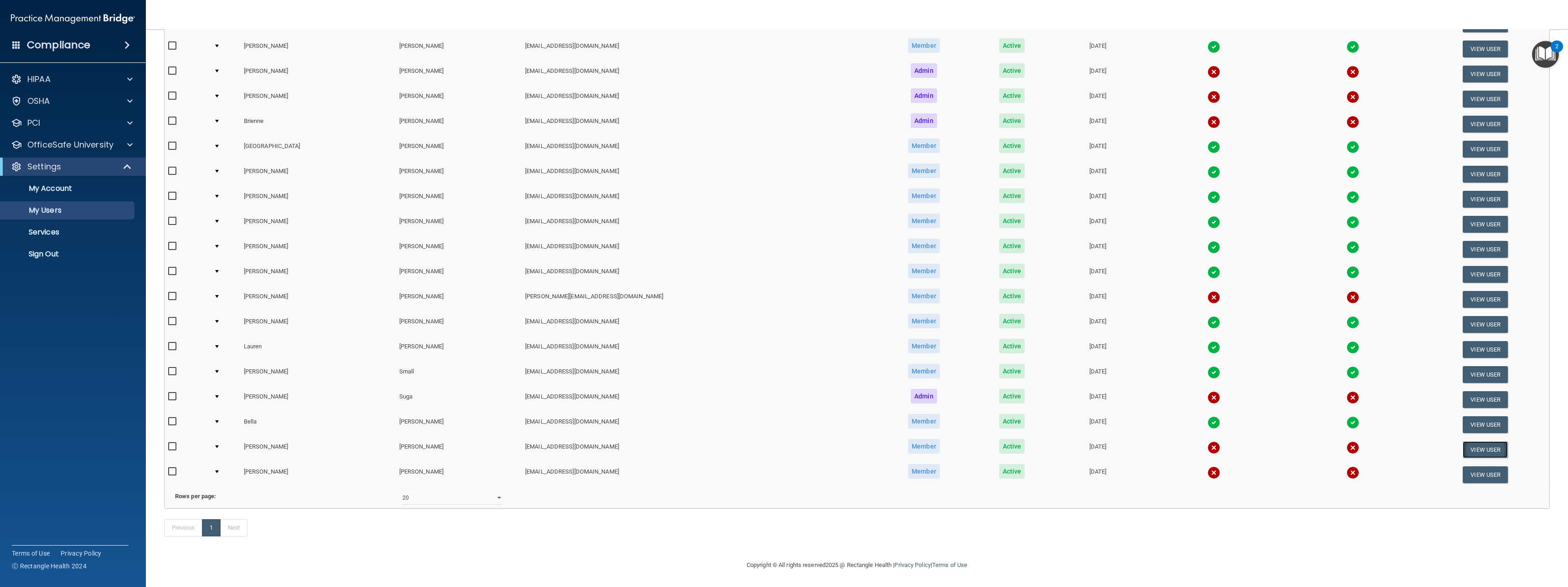
click at [1463, 442] on button "View User" at bounding box center [1485, 450] width 45 height 17
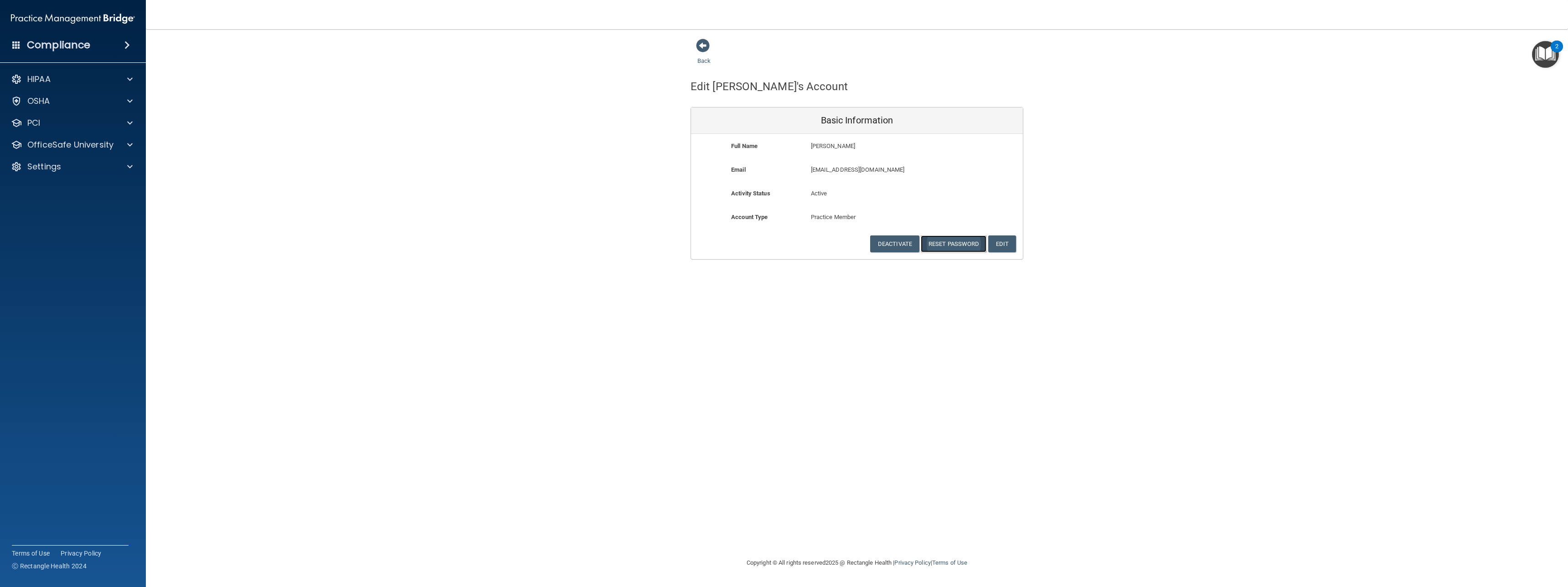
click at [957, 245] on button "Reset Password" at bounding box center [954, 244] width 66 height 17
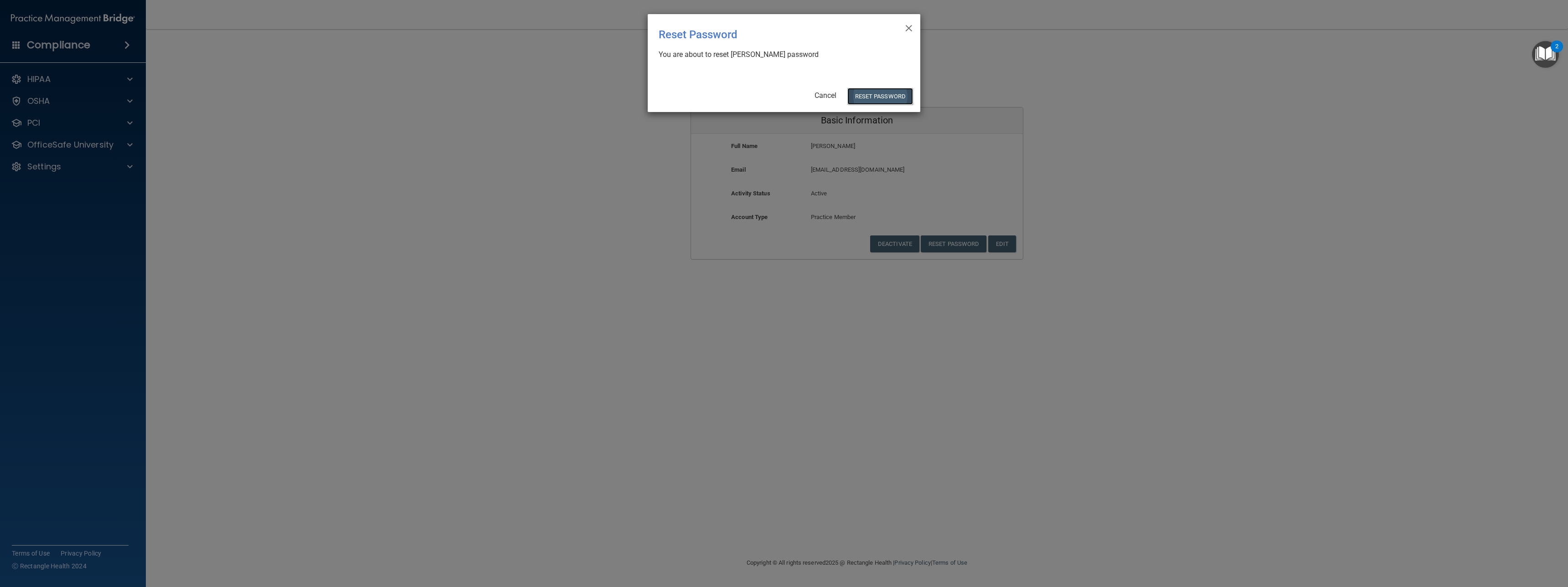
click at [868, 96] on button "Reset Password" at bounding box center [880, 97] width 66 height 17
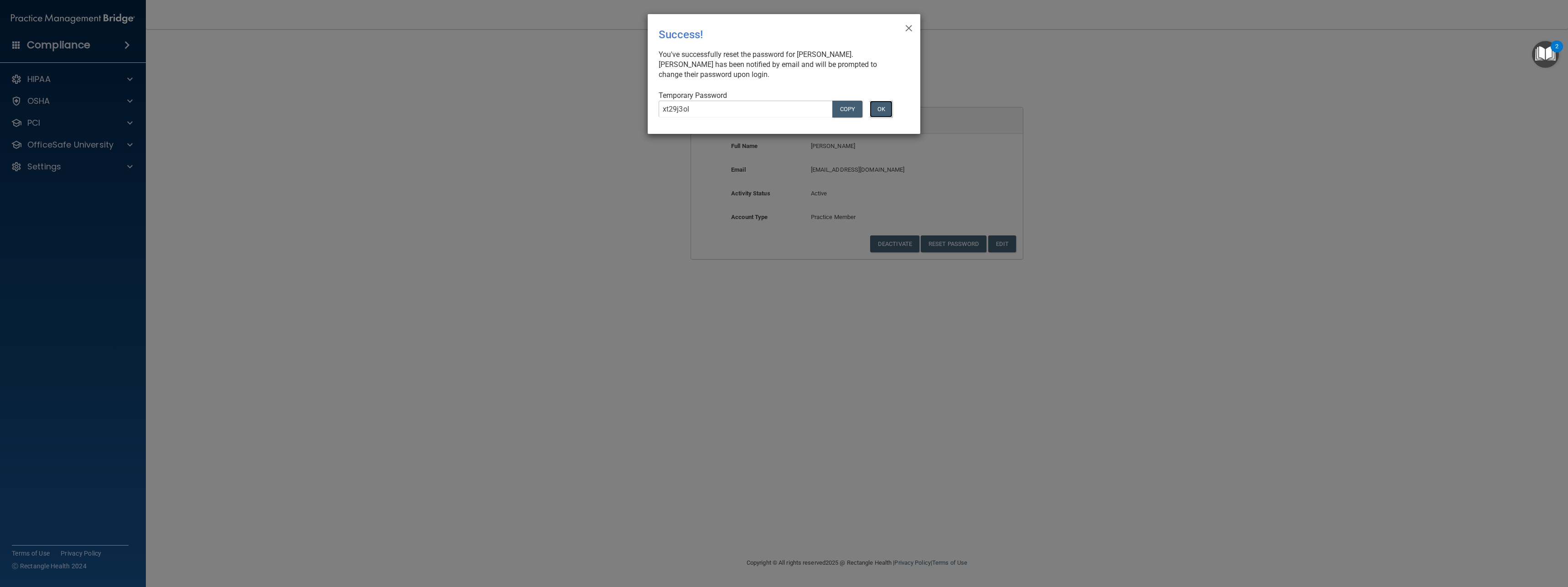
click at [886, 113] on button "OK" at bounding box center [881, 109] width 23 height 17
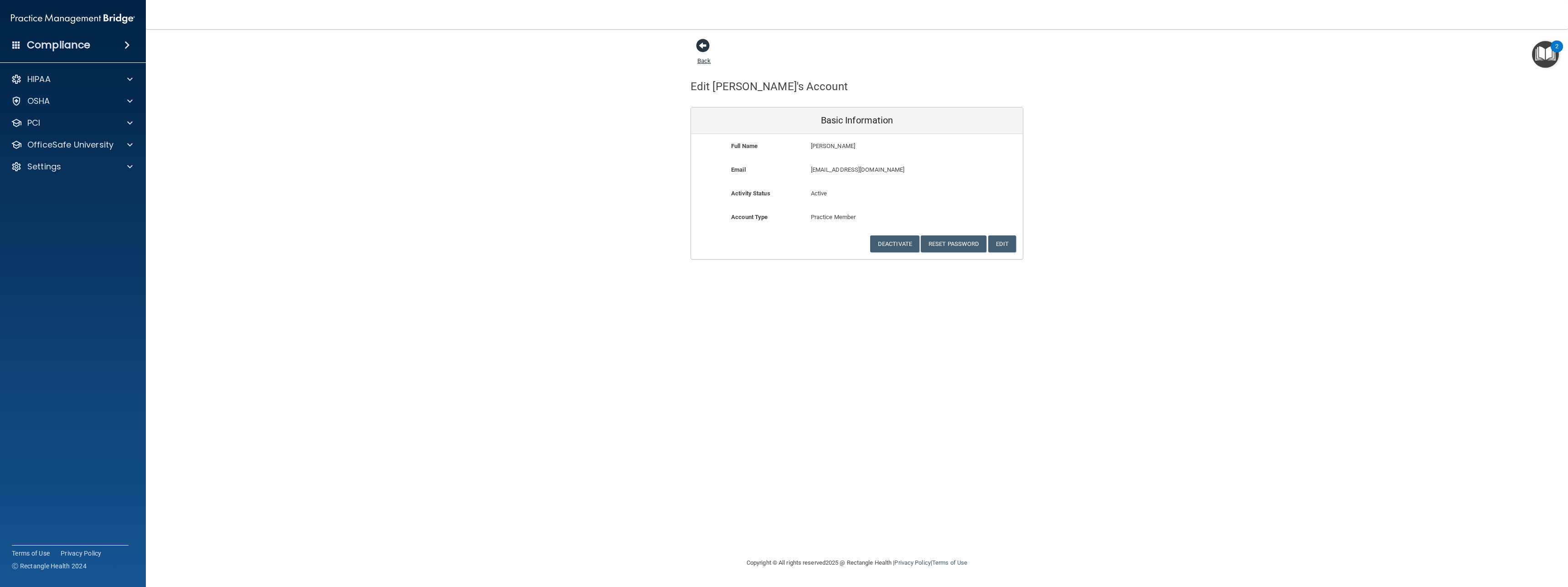
click at [703, 44] on span at bounding box center [702, 46] width 13 height 13
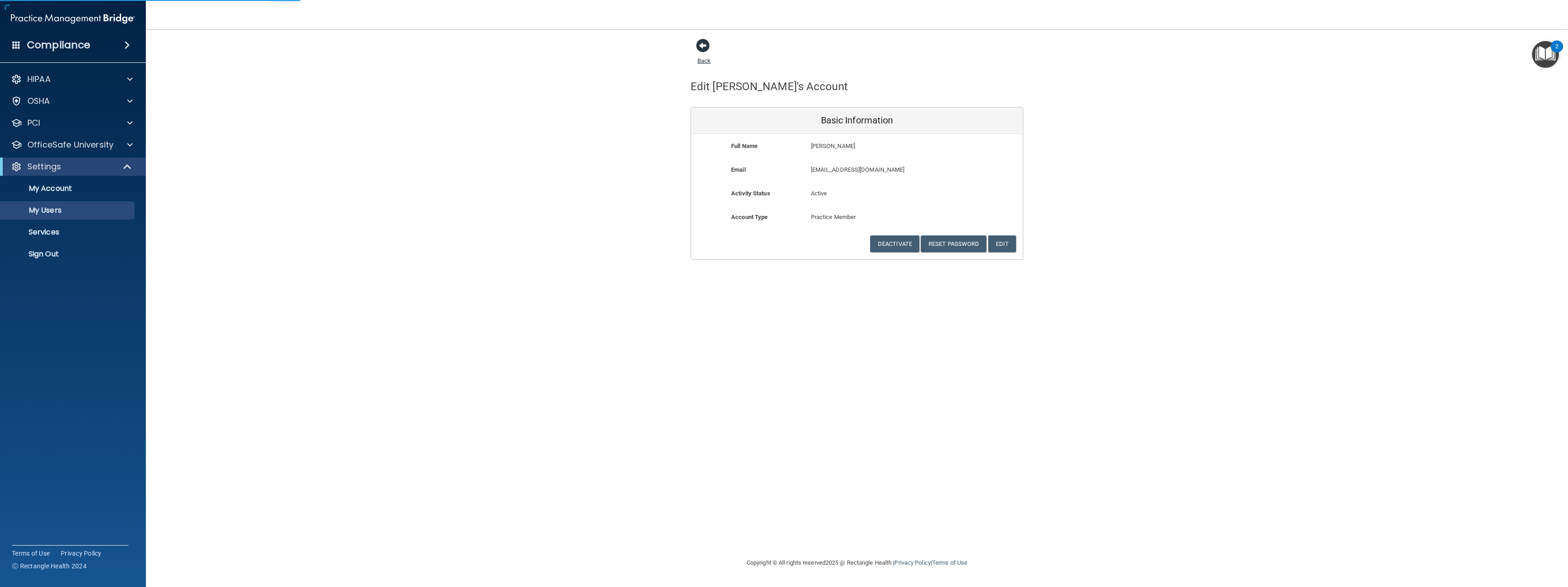
click at [703, 44] on span at bounding box center [702, 46] width 13 height 13
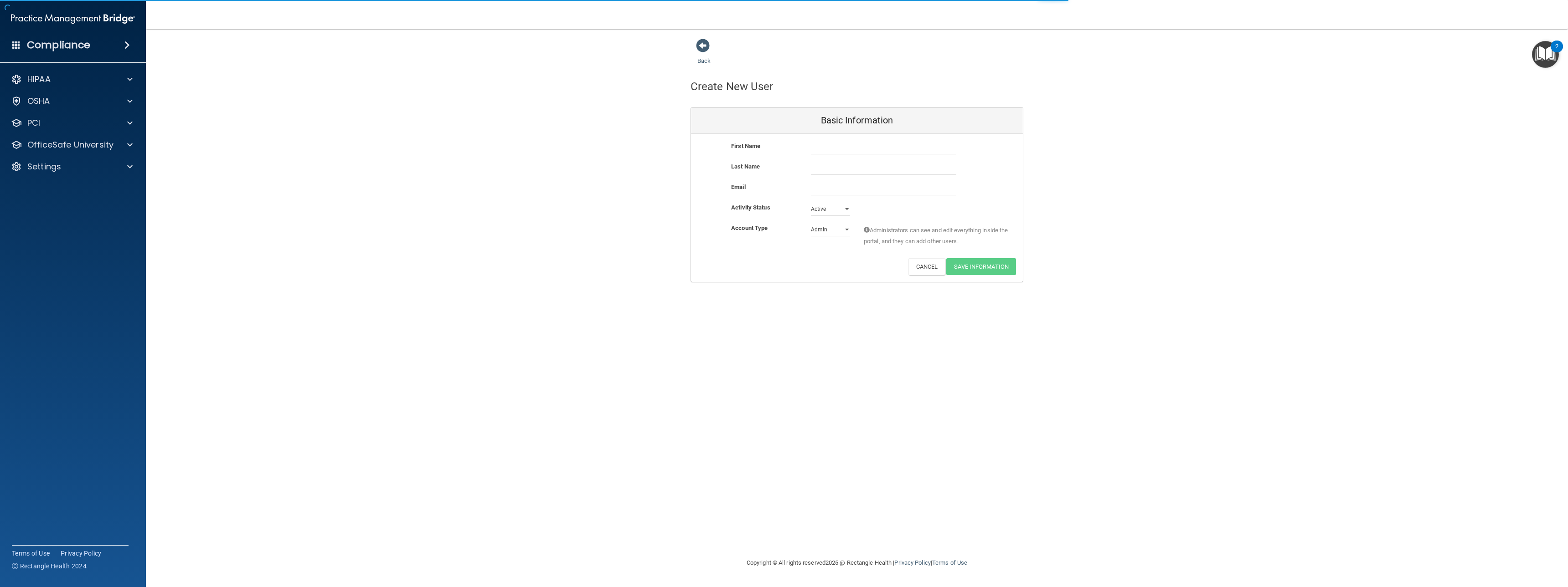
click at [703, 44] on span at bounding box center [702, 46] width 13 height 13
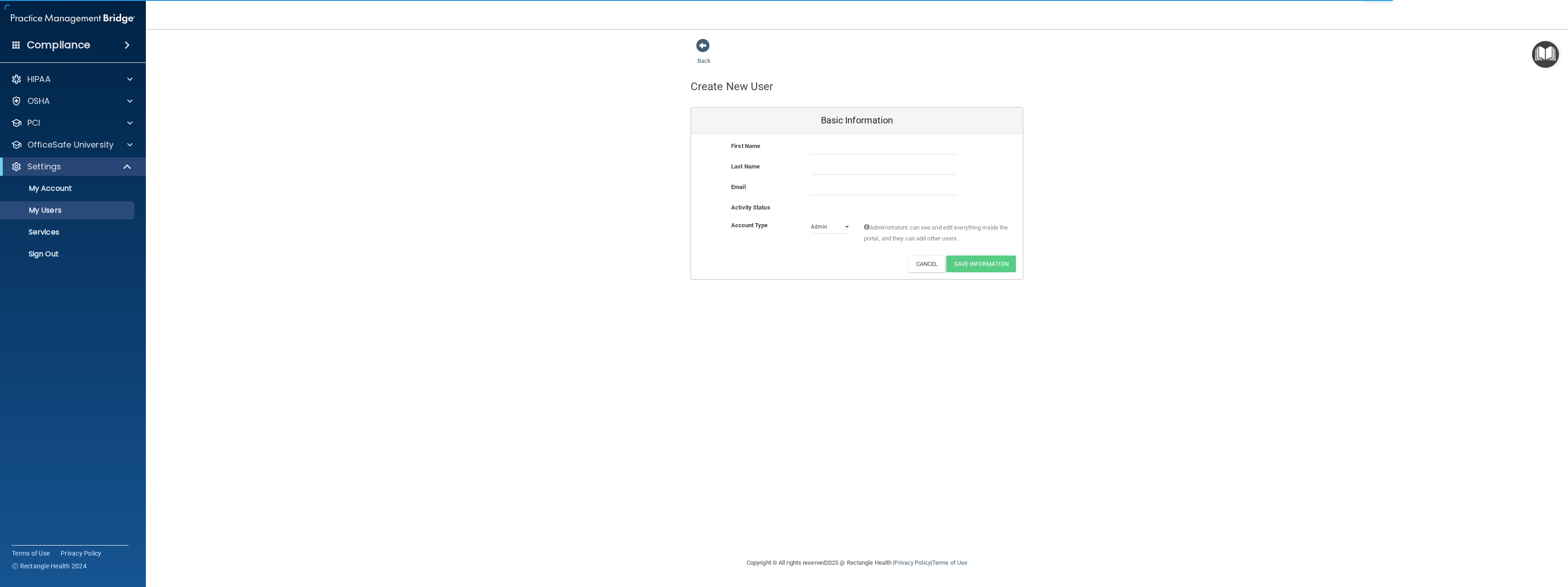
click at [703, 44] on span at bounding box center [702, 46] width 13 height 13
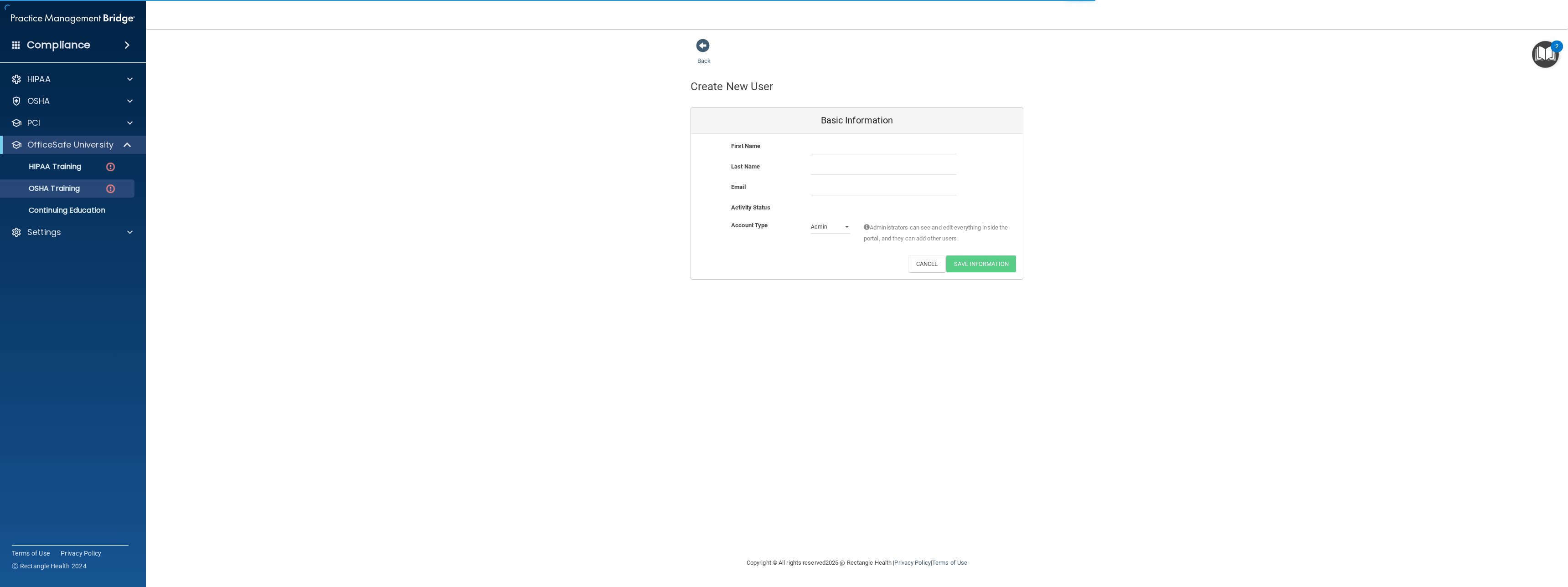
click at [703, 44] on span at bounding box center [702, 46] width 13 height 13
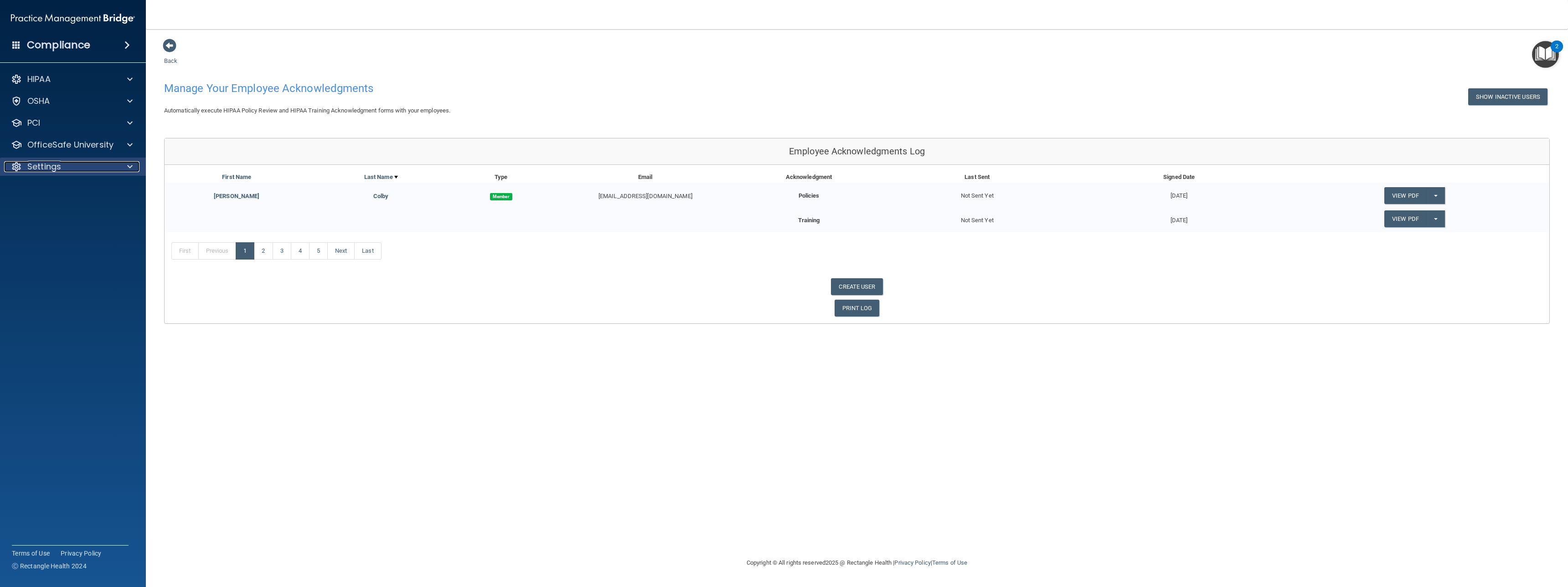
click at [74, 164] on div "Settings" at bounding box center [61, 167] width 113 height 11
click at [61, 204] on link "My Users" at bounding box center [63, 210] width 144 height 18
select select "20"
